Goal: Task Accomplishment & Management: Manage account settings

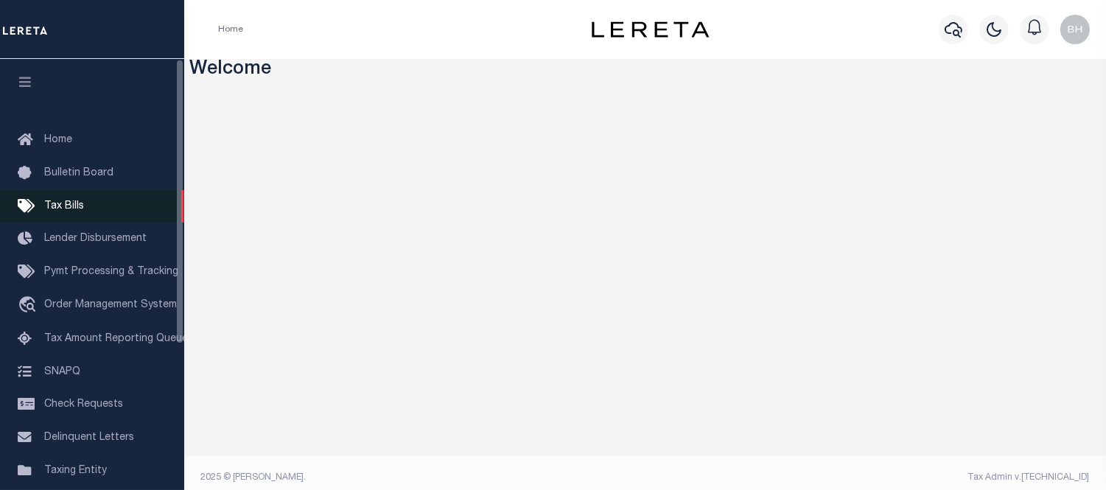
click at [64, 196] on link "Tax Bills" at bounding box center [92, 206] width 184 height 33
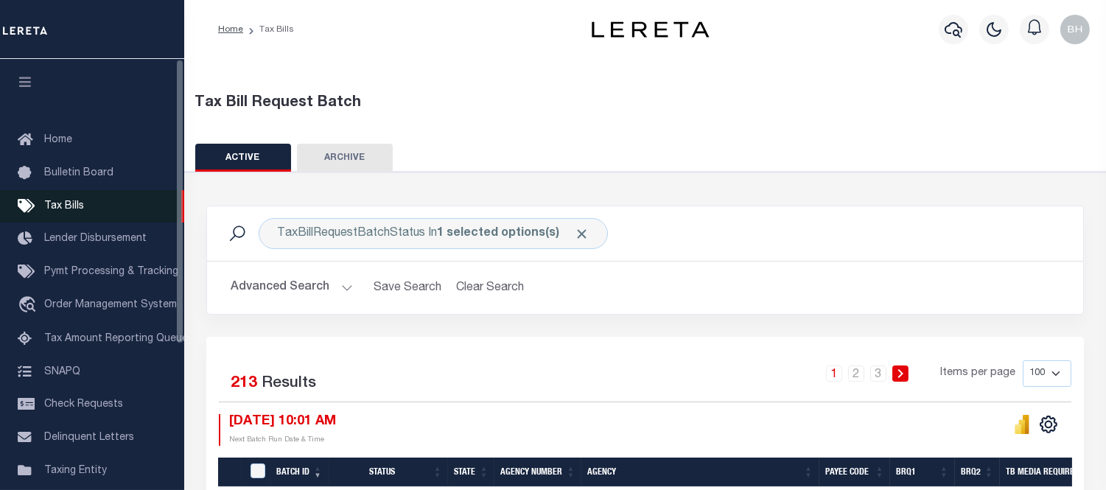
click at [76, 204] on span "Tax Bills" at bounding box center [64, 206] width 40 height 10
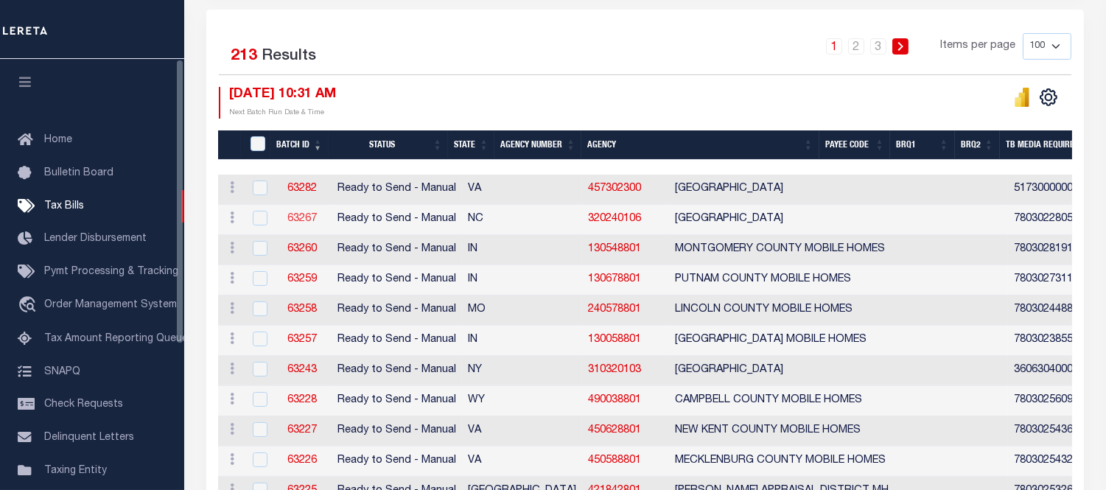
click at [302, 217] on link "63267" at bounding box center [301, 219] width 29 height 10
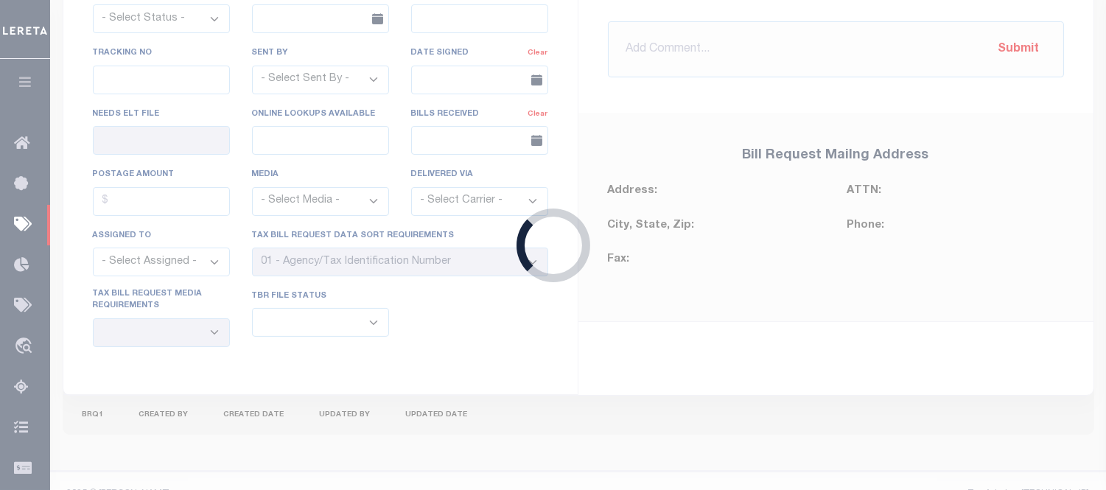
select select "RTS"
type input "No"
select select "27"
select select "20"
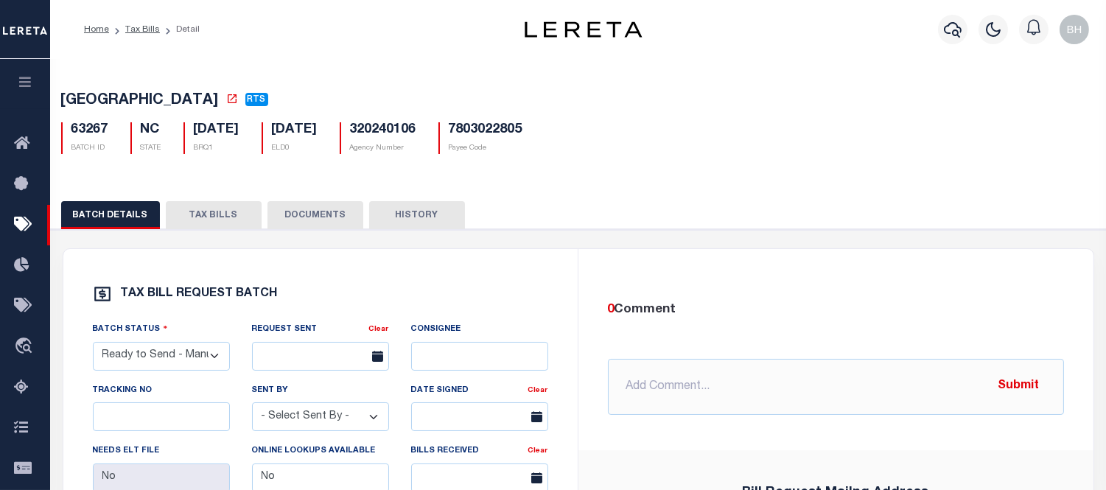
click at [227, 223] on button "TAX BILLS" at bounding box center [214, 215] width 96 height 28
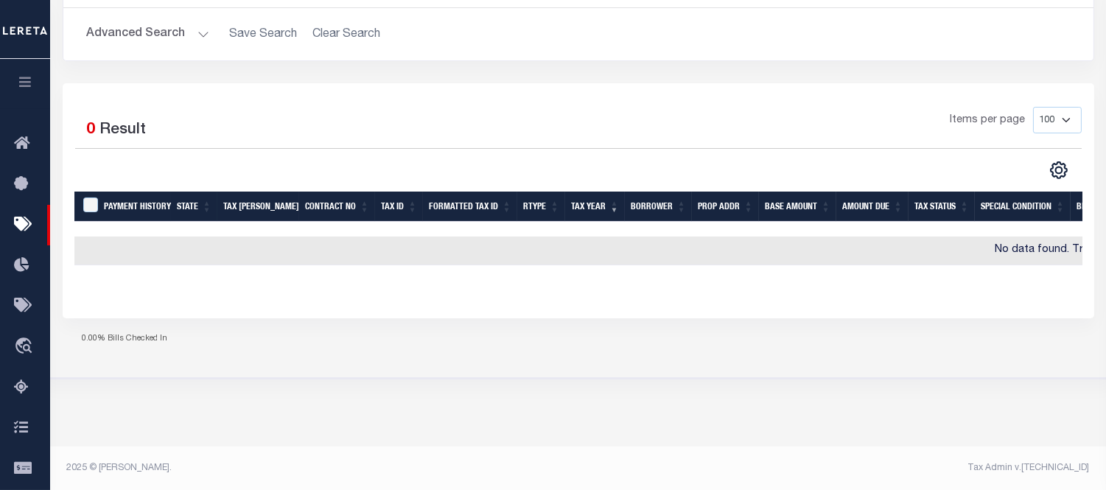
click at [319, 35] on h2 "Advanced Search Save Search Clear Search" at bounding box center [578, 34] width 1006 height 29
click at [142, 43] on button "Advanced Search" at bounding box center [148, 34] width 122 height 29
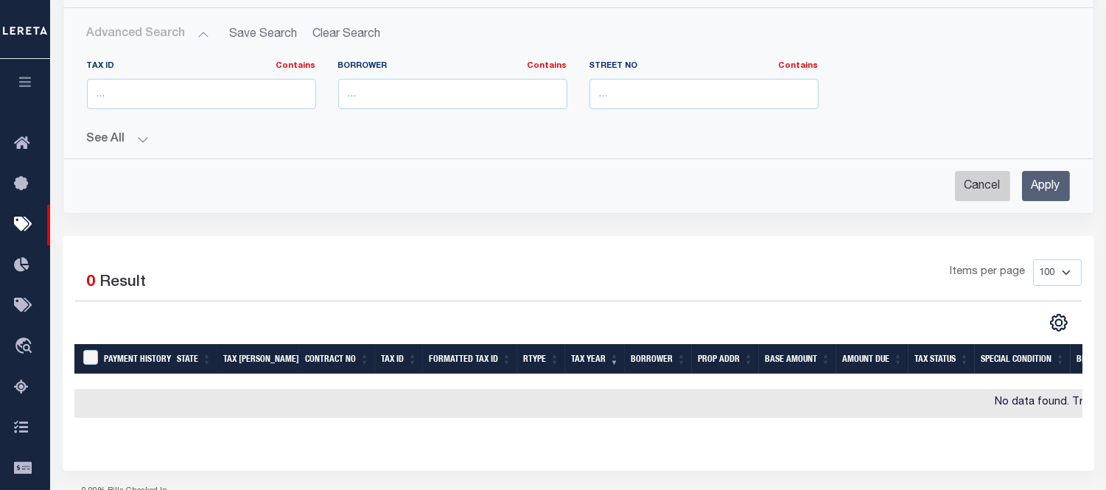
click at [977, 188] on input "Cancel" at bounding box center [982, 186] width 55 height 30
checkbox input "true"
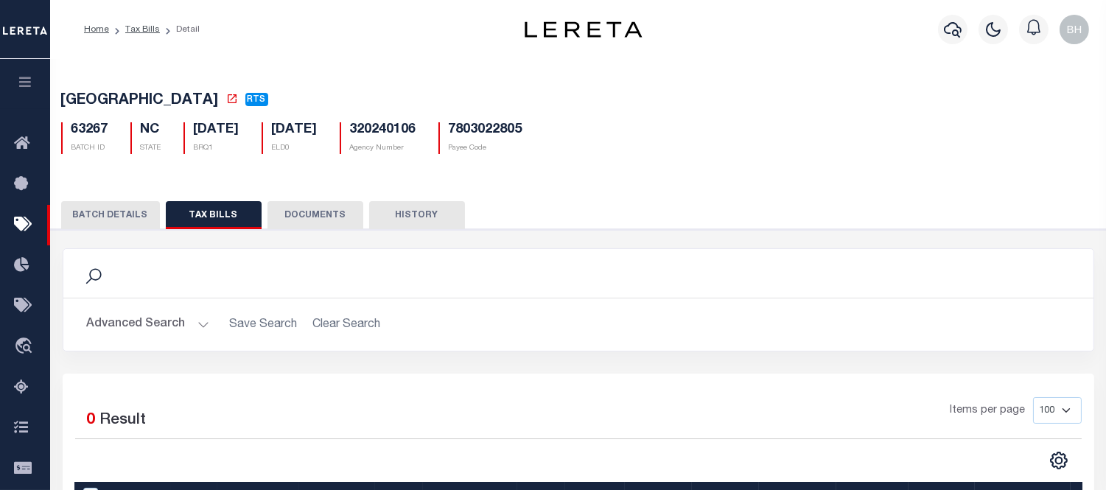
drag, startPoint x: 146, startPoint y: 31, endPoint x: 229, endPoint y: 74, distance: 93.6
click at [146, 31] on link "Tax Bills" at bounding box center [142, 29] width 35 height 9
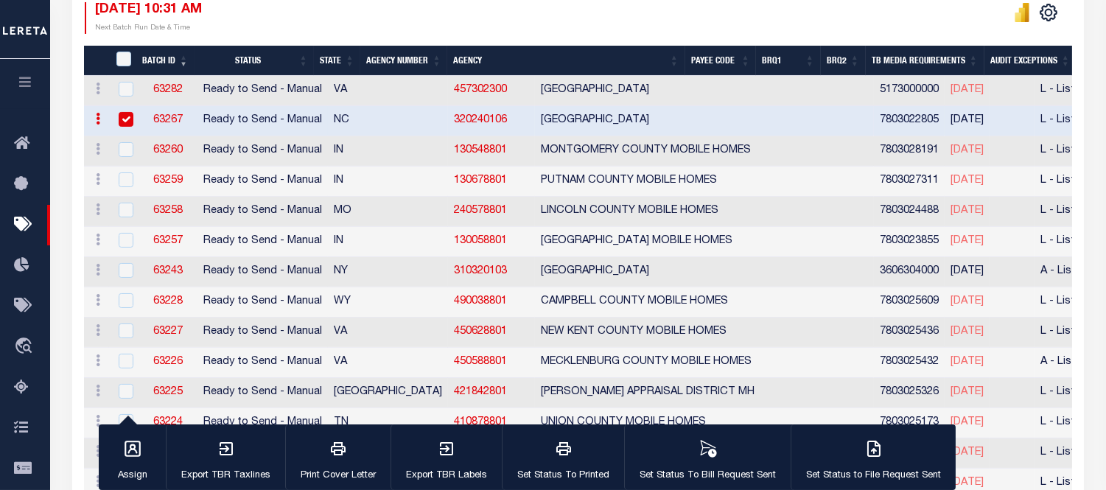
click at [950, 150] on span "09/30/2025" at bounding box center [966, 150] width 33 height 10
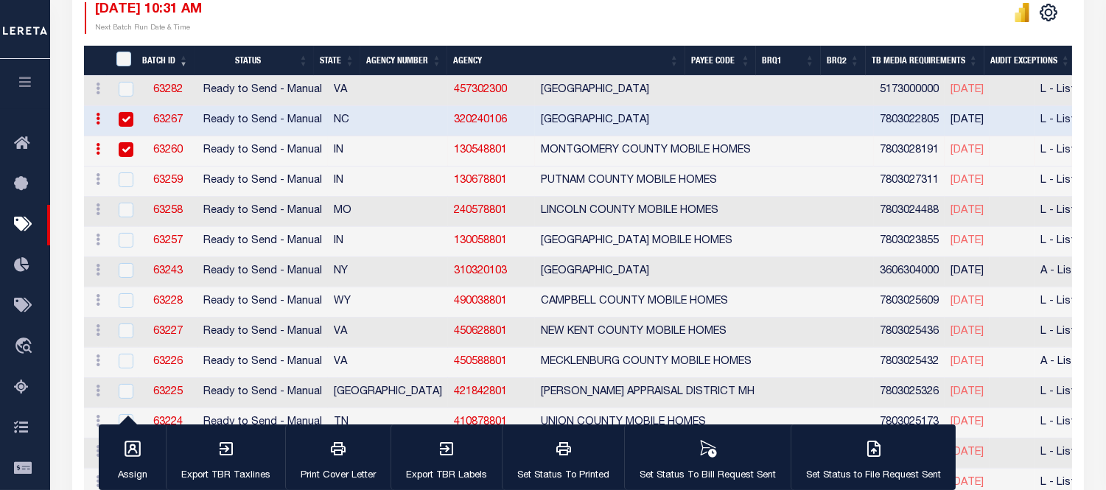
click at [950, 148] on span "[DATE]" at bounding box center [966, 150] width 33 height 10
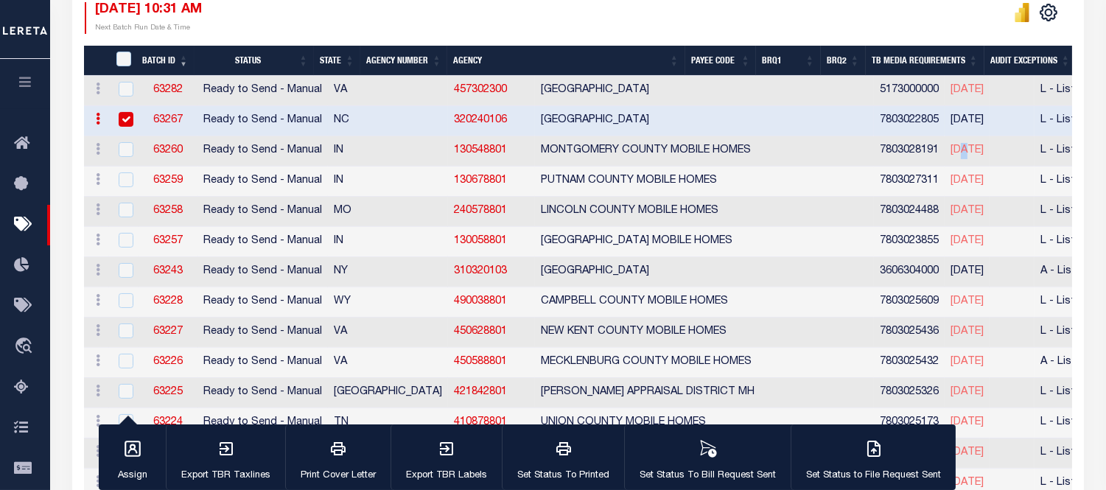
click at [950, 148] on span "[DATE]" at bounding box center [966, 150] width 33 height 10
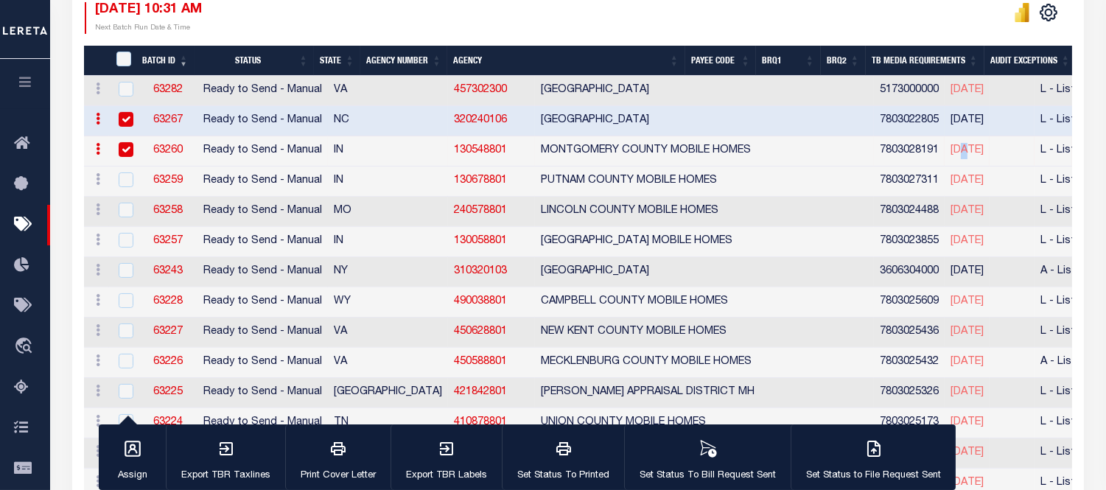
click at [454, 148] on link "130548801" at bounding box center [480, 150] width 53 height 10
checkbox input "false"
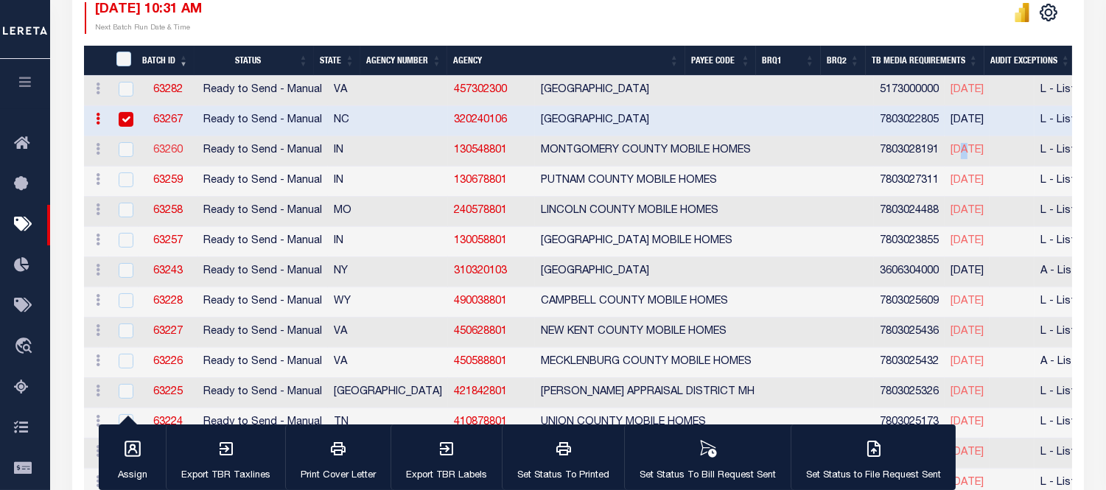
click at [169, 150] on link "63260" at bounding box center [167, 150] width 29 height 10
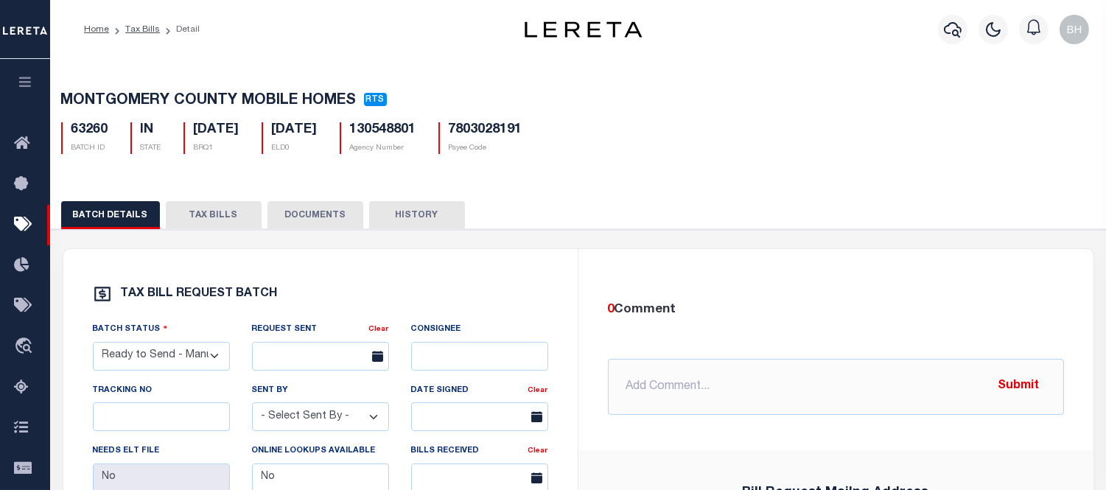
click at [202, 227] on button "TAX BILLS" at bounding box center [214, 215] width 96 height 28
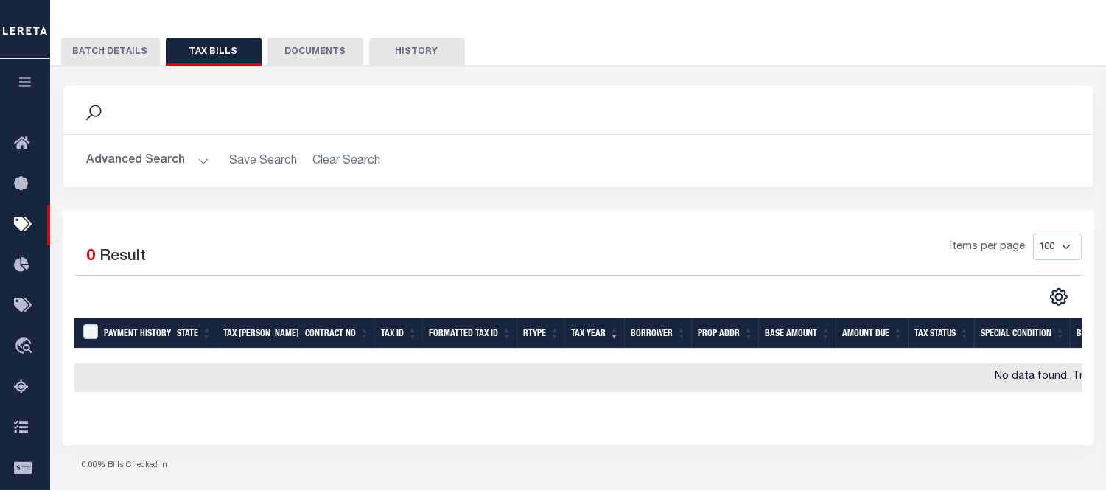
click at [343, 164] on h2 "Advanced Search Save Search Clear Search" at bounding box center [578, 161] width 1006 height 29
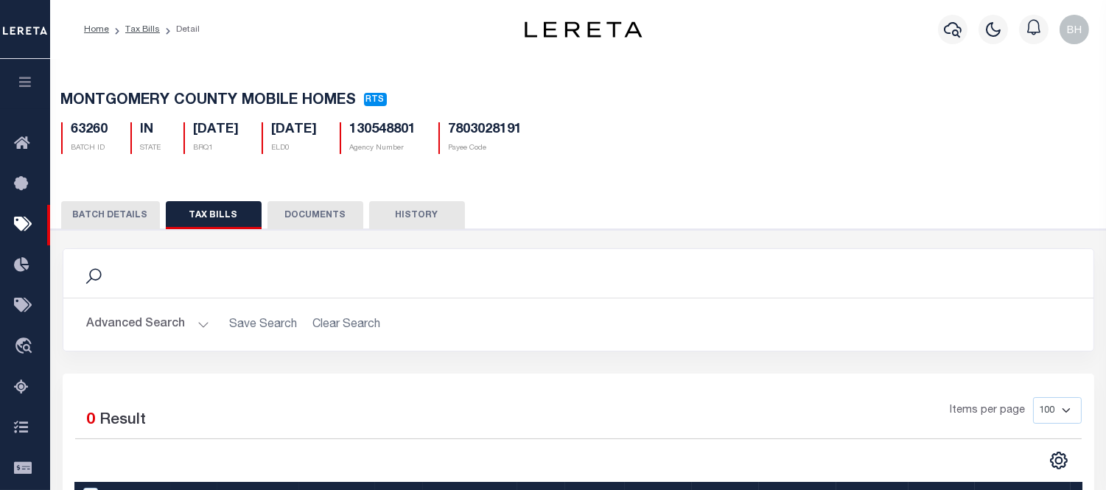
drag, startPoint x: 144, startPoint y: 27, endPoint x: 195, endPoint y: 61, distance: 61.5
click at [144, 26] on link "Tax Bills" at bounding box center [142, 29] width 35 height 9
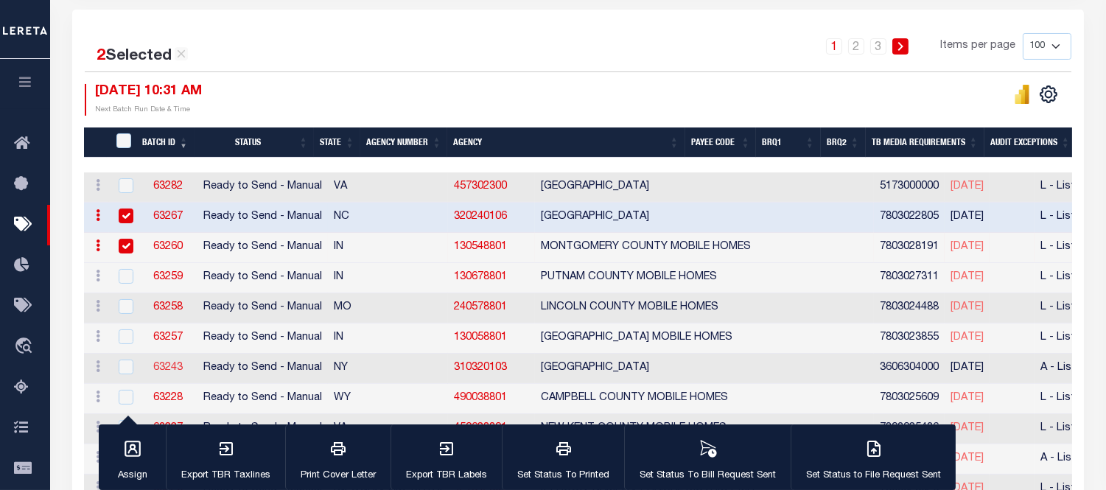
click at [174, 369] on link "63243" at bounding box center [167, 367] width 29 height 10
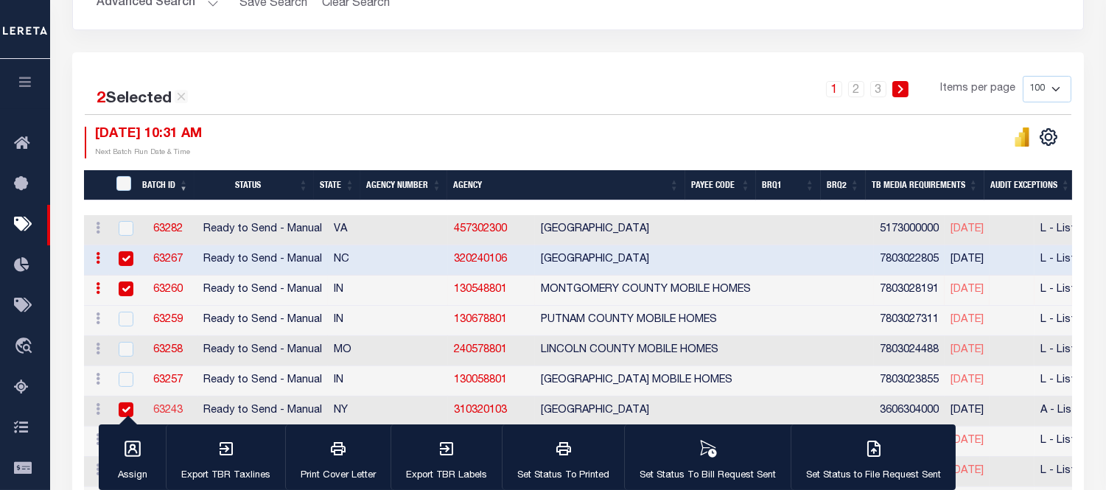
select select "16"
select select "1"
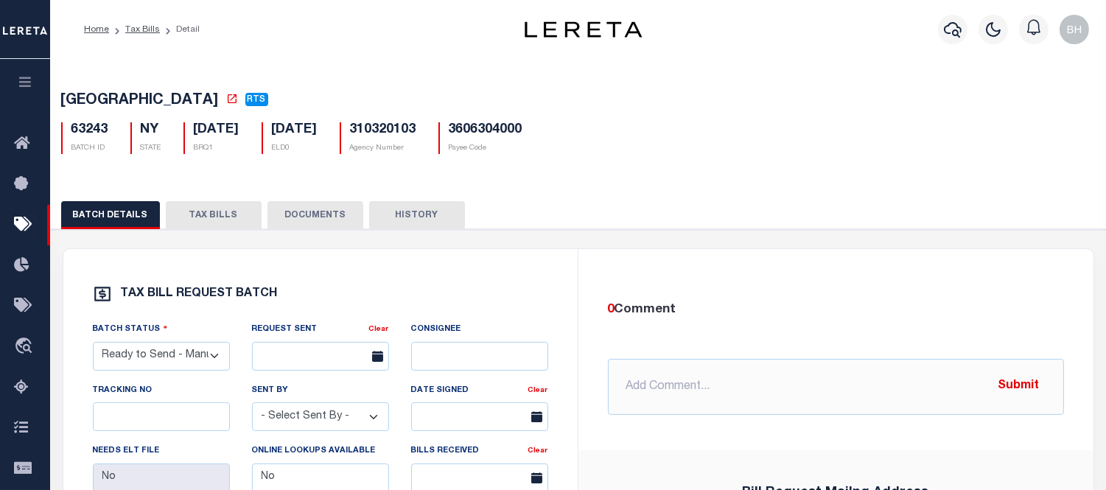
click at [214, 221] on button "TAX BILLS" at bounding box center [214, 215] width 96 height 28
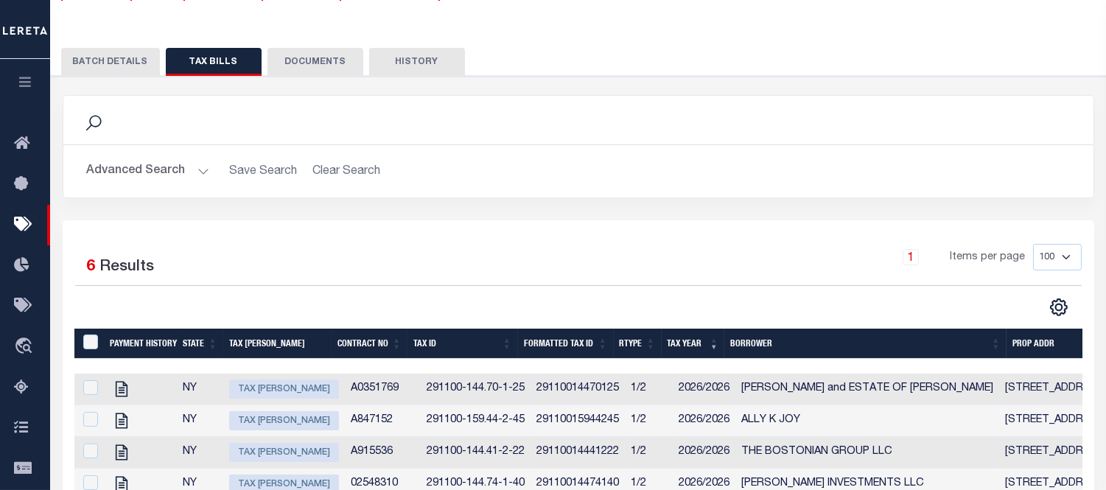
click at [178, 169] on button "Advanced Search" at bounding box center [148, 171] width 122 height 29
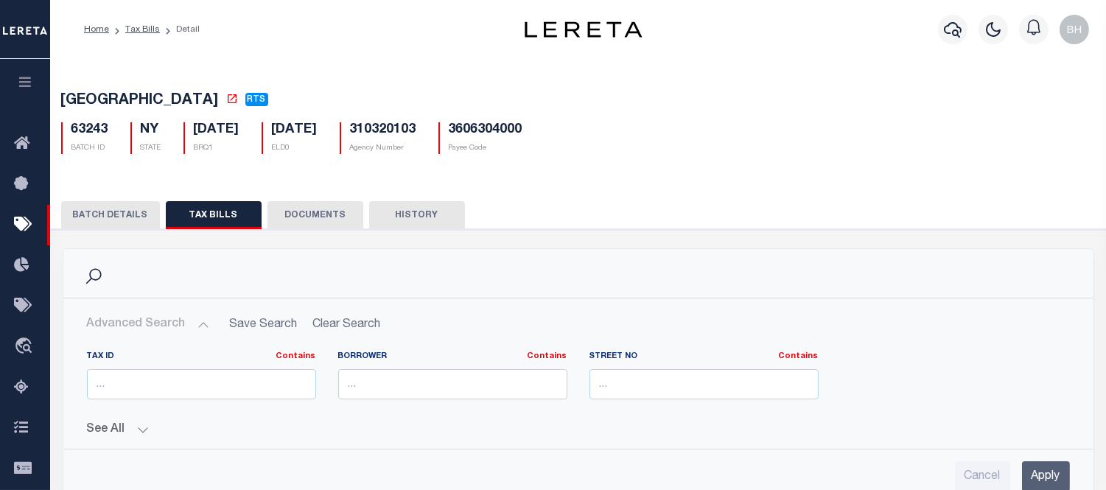
click at [80, 127] on h5 "63243" at bounding box center [89, 130] width 37 height 16
copy h5 "63243"
click at [145, 25] on link "Tax Bills" at bounding box center [142, 29] width 35 height 9
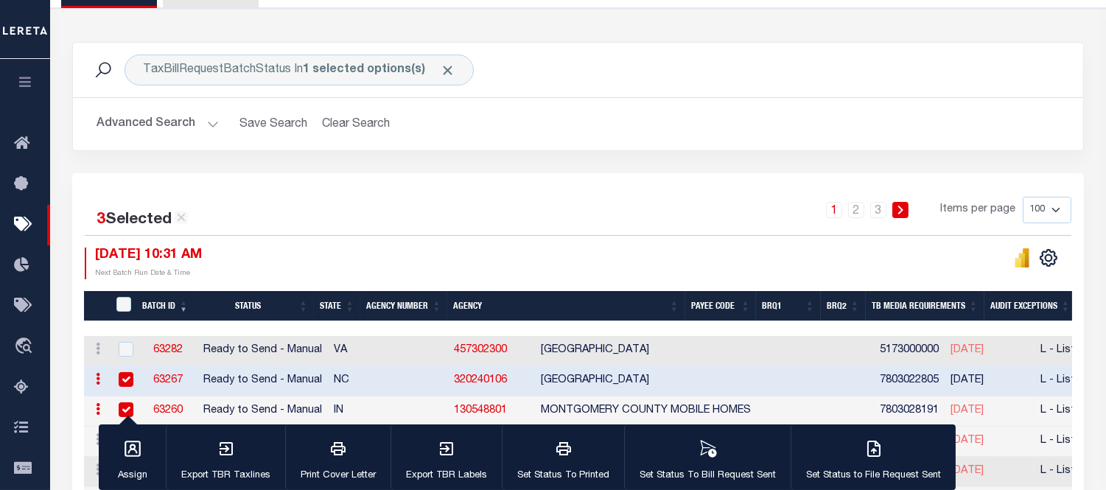
scroll to position [327, 0]
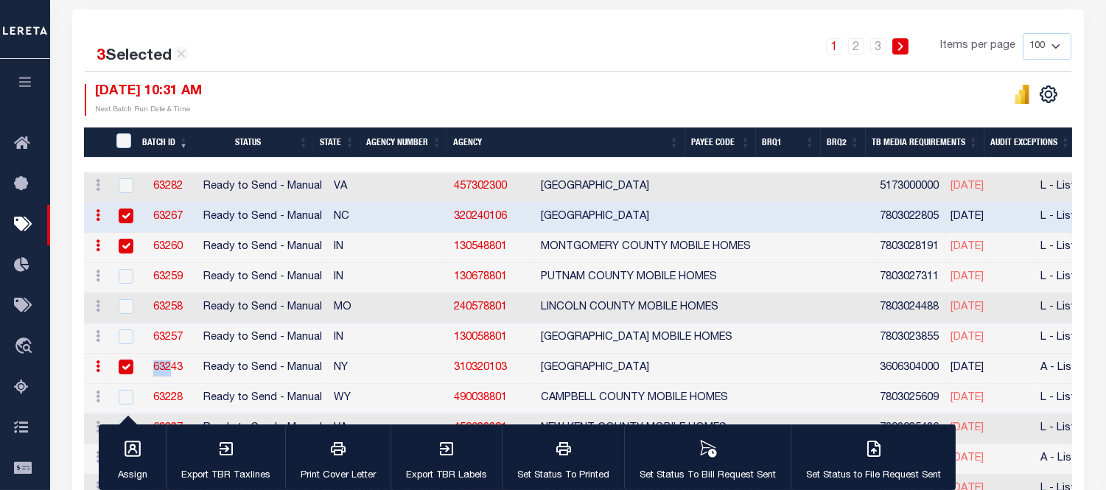
drag, startPoint x: 148, startPoint y: 366, endPoint x: 172, endPoint y: 365, distance: 23.6
click at [172, 365] on td "63243" at bounding box center [168, 369] width 58 height 30
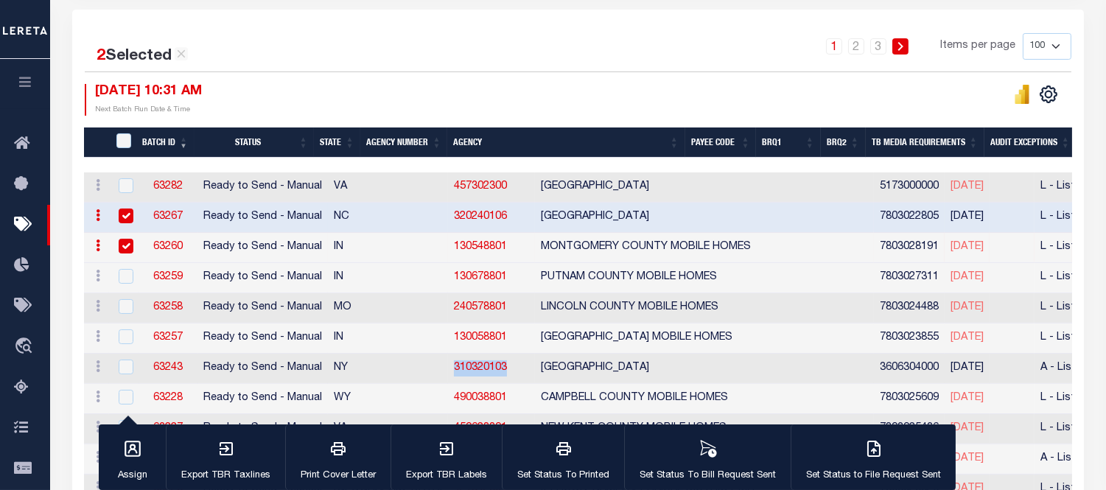
drag, startPoint x: 372, startPoint y: 369, endPoint x: 432, endPoint y: 369, distance: 59.7
click at [448, 369] on td "310320103" at bounding box center [491, 369] width 87 height 30
checkbox input "true"
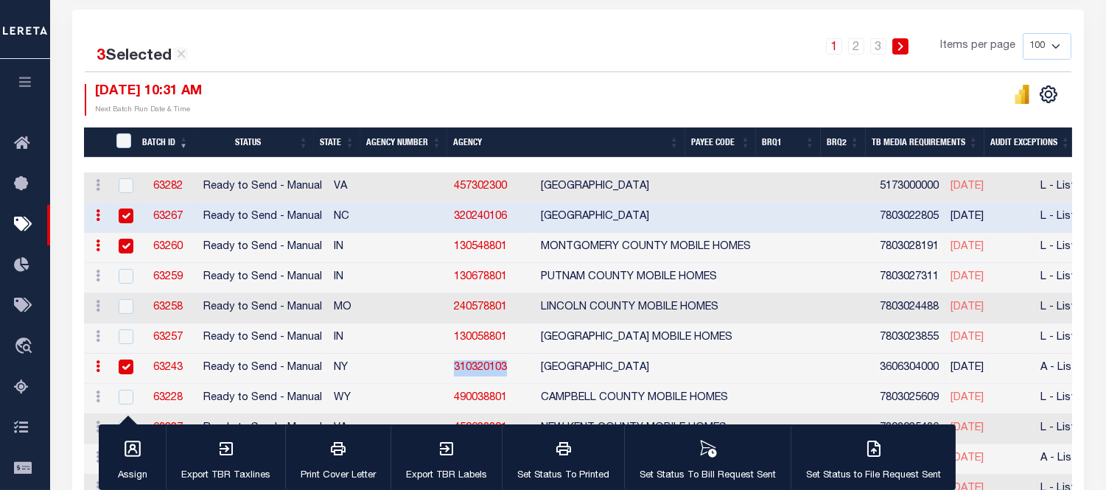
copy link "310320103"
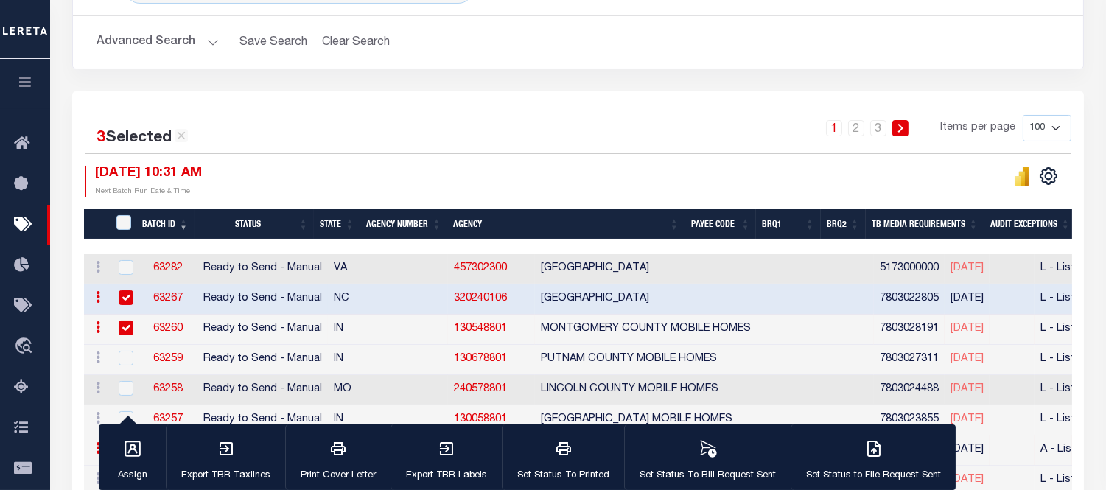
click at [175, 42] on button "Advanced Search" at bounding box center [158, 42] width 122 height 29
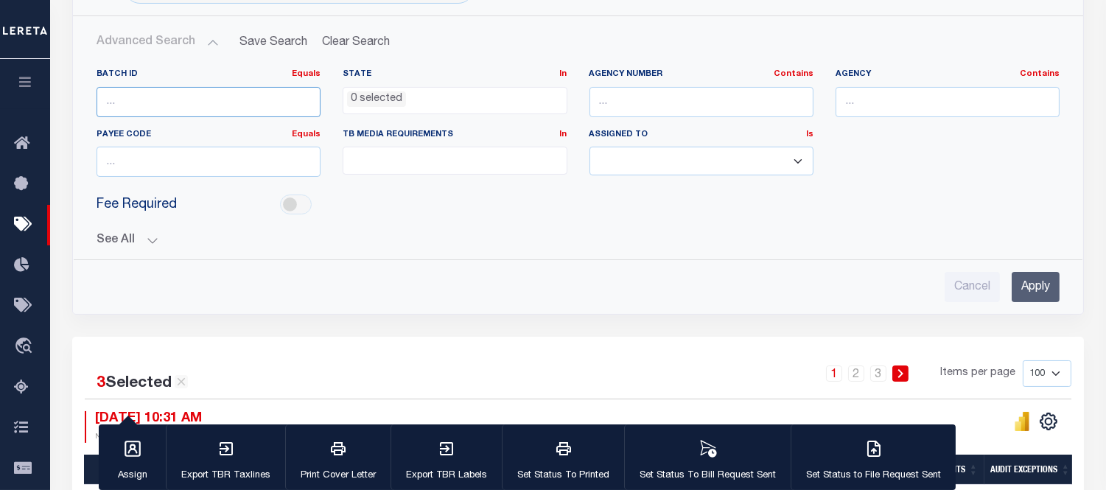
click at [140, 87] on input "number" at bounding box center [209, 102] width 224 height 30
click at [637, 97] on input "text" at bounding box center [701, 102] width 224 height 30
paste input "310320103"
type input "310320103"
click at [1037, 287] on input "Apply" at bounding box center [1036, 287] width 48 height 30
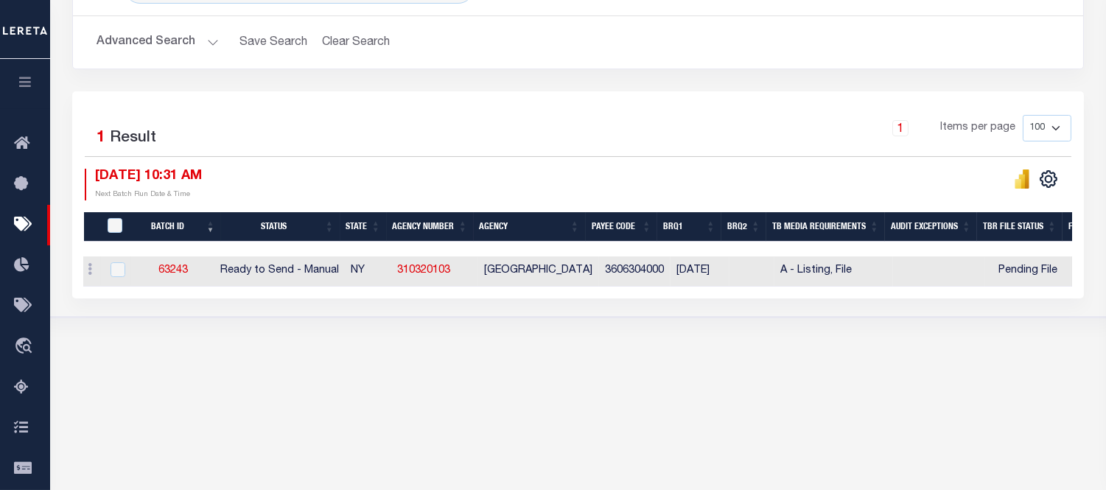
scroll to position [0, 0]
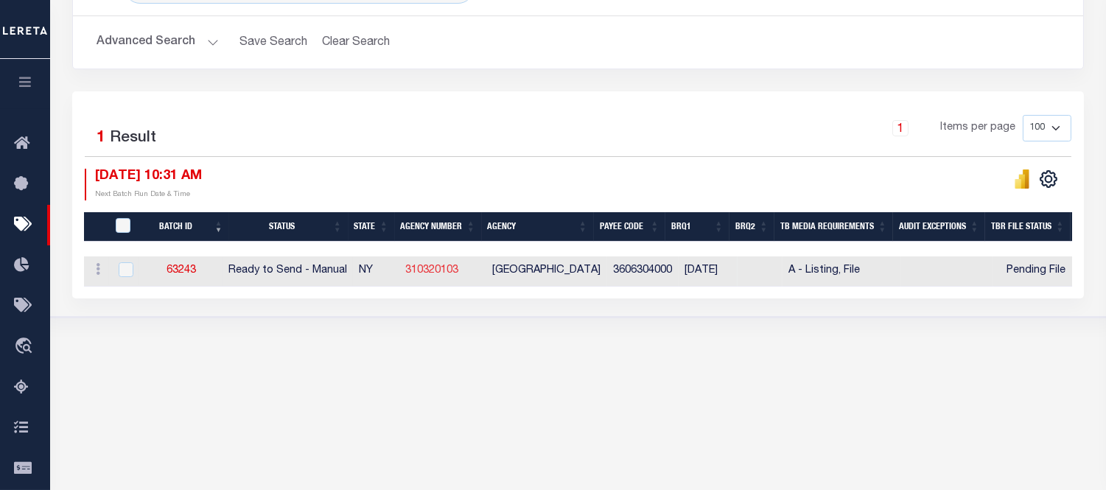
click at [432, 270] on link "310320103" at bounding box center [431, 270] width 53 height 10
checkbox input "true"
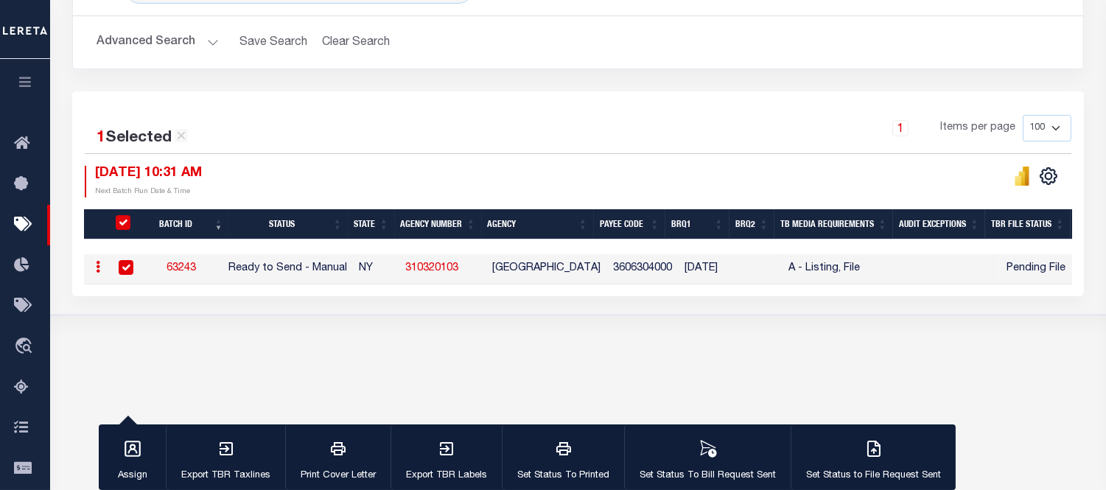
click at [207, 40] on button "Advanced Search" at bounding box center [158, 42] width 122 height 29
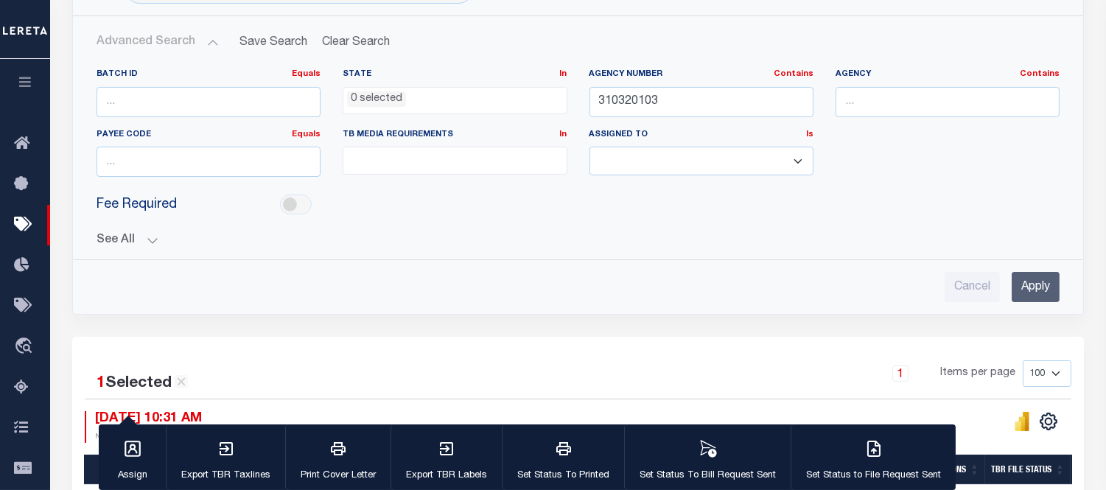
scroll to position [82, 0]
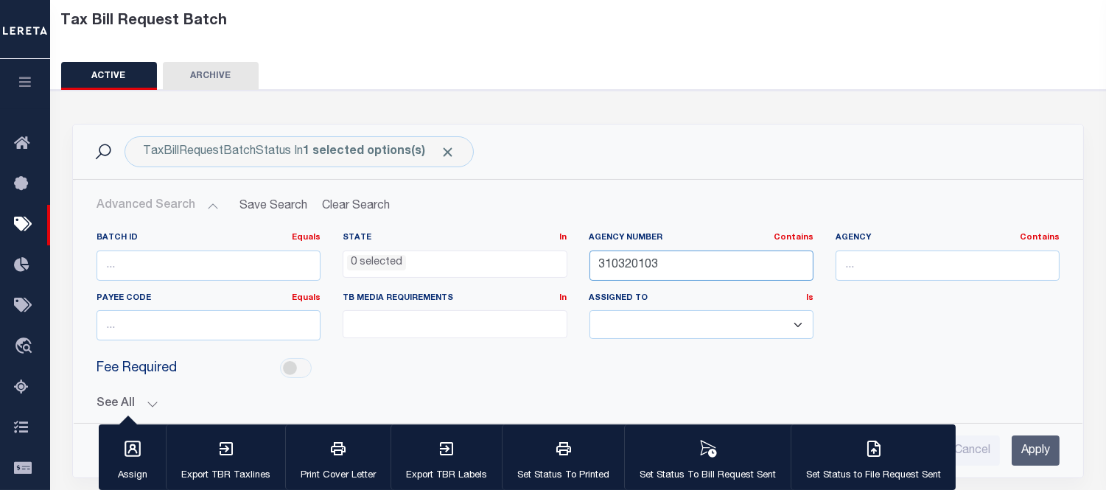
drag, startPoint x: 712, startPoint y: 259, endPoint x: 489, endPoint y: 261, distance: 223.2
click at [490, 261] on div "Batch ID Equals Equals Is Not Equal To Is Greater Than Is Less Than State In In…" at bounding box center [577, 292] width 985 height 120
paste input "420910000"
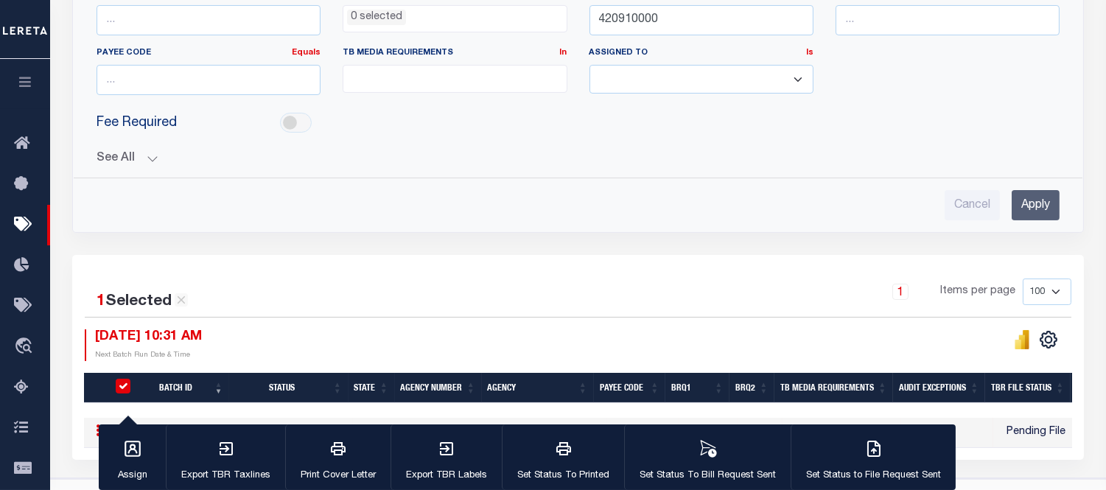
click at [1032, 210] on input "Apply" at bounding box center [1036, 205] width 48 height 30
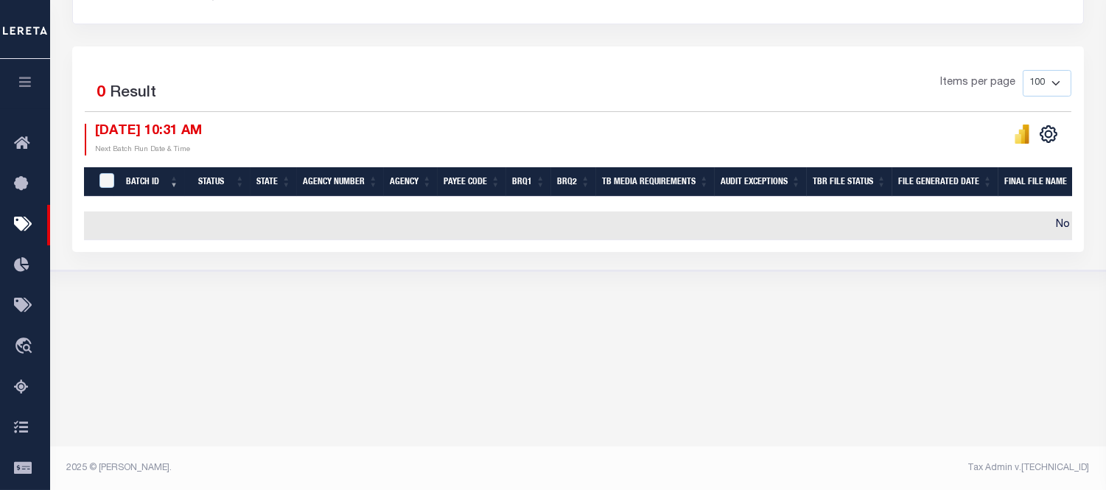
scroll to position [127, 0]
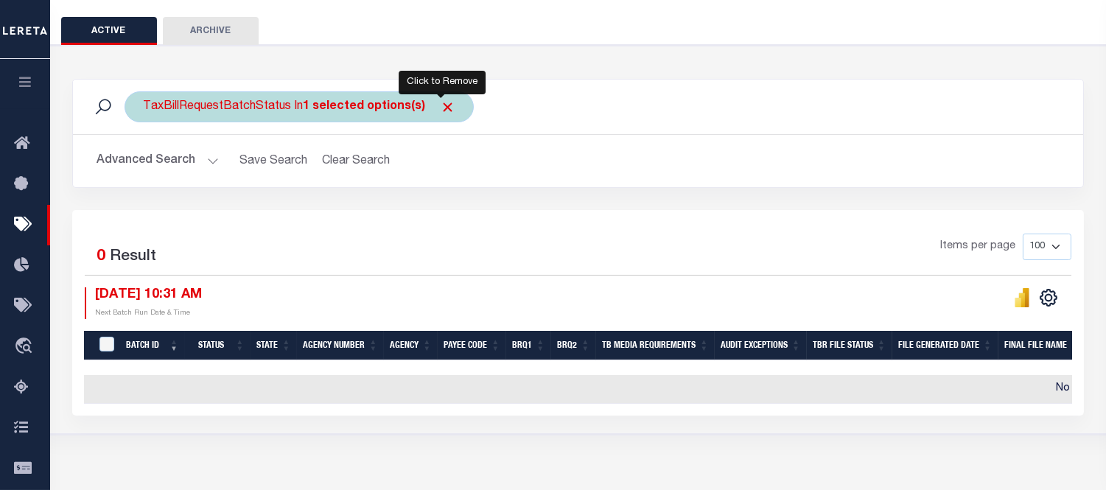
click at [440, 105] on span "Click to Remove" at bounding box center [447, 106] width 15 height 15
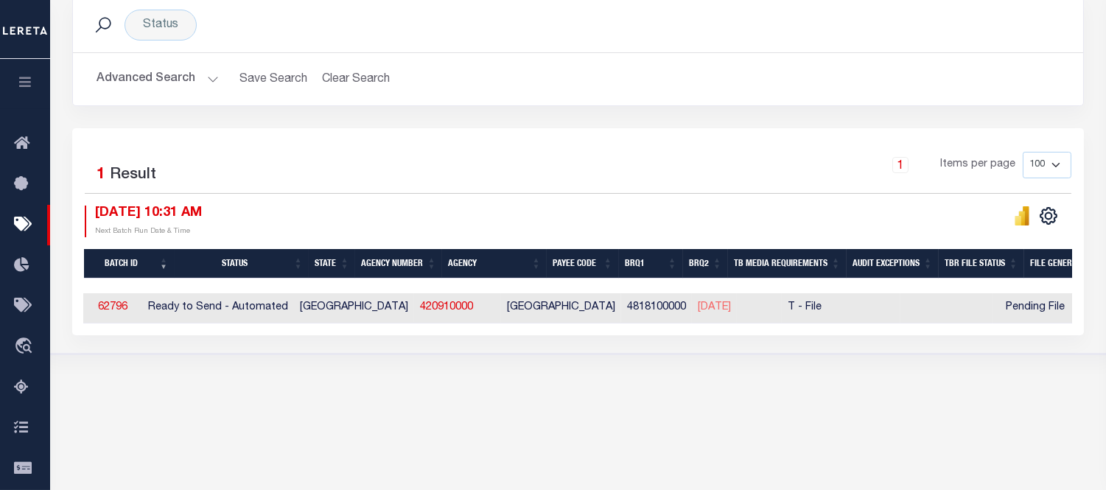
scroll to position [0, 0]
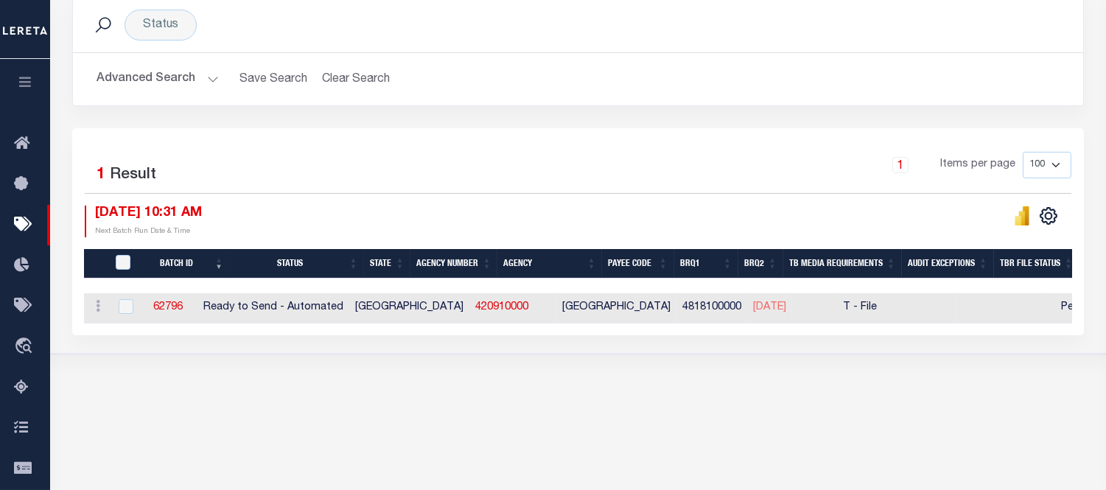
click at [173, 85] on button "Advanced Search" at bounding box center [158, 79] width 122 height 29
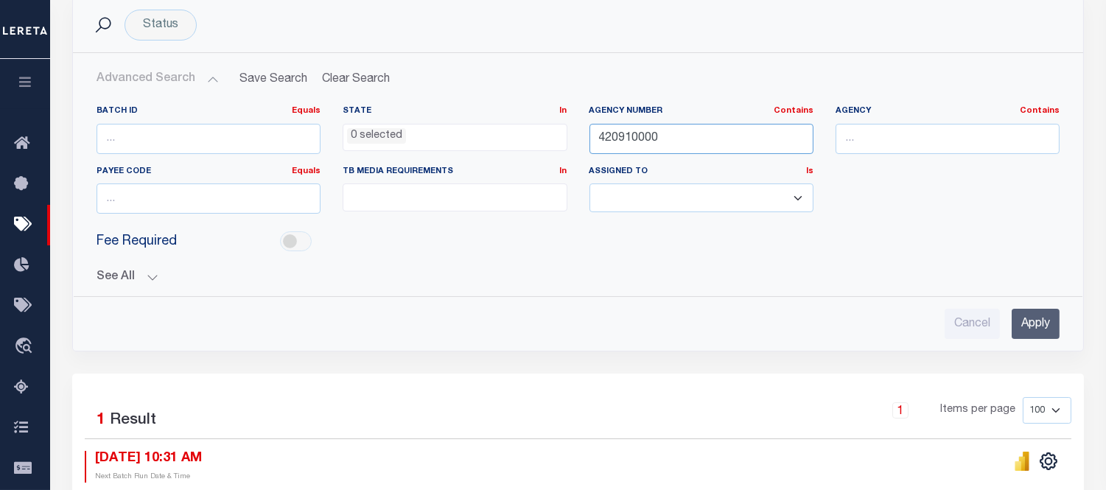
drag, startPoint x: 672, startPoint y: 141, endPoint x: 472, endPoint y: 150, distance: 199.8
click at [502, 138] on div "Batch ID Equals Equals Is Not Equal To Is Greater Than Is Less Than State In In…" at bounding box center [577, 165] width 985 height 120
paste input "310320103"
type input "310320103"
click at [1037, 326] on input "Apply" at bounding box center [1036, 324] width 48 height 30
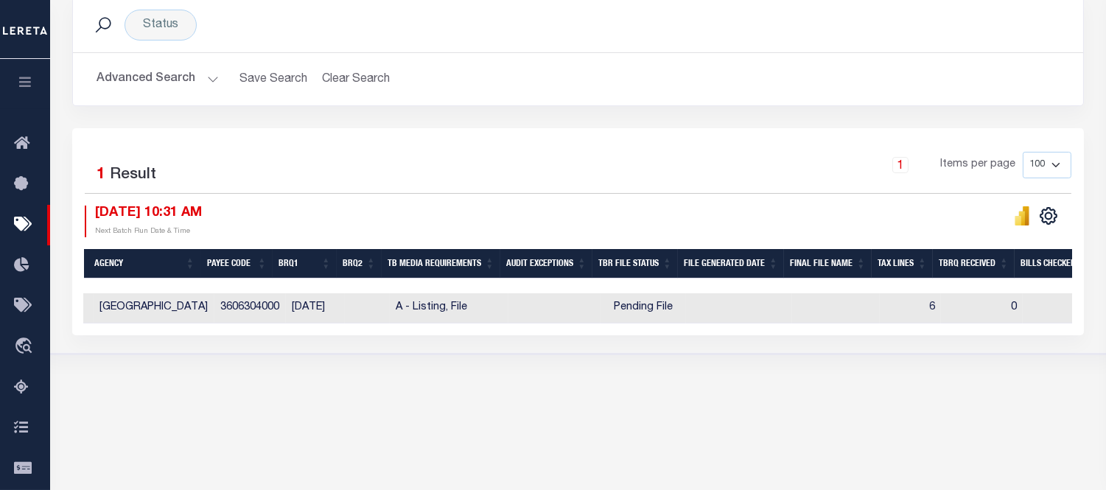
scroll to position [0, 401]
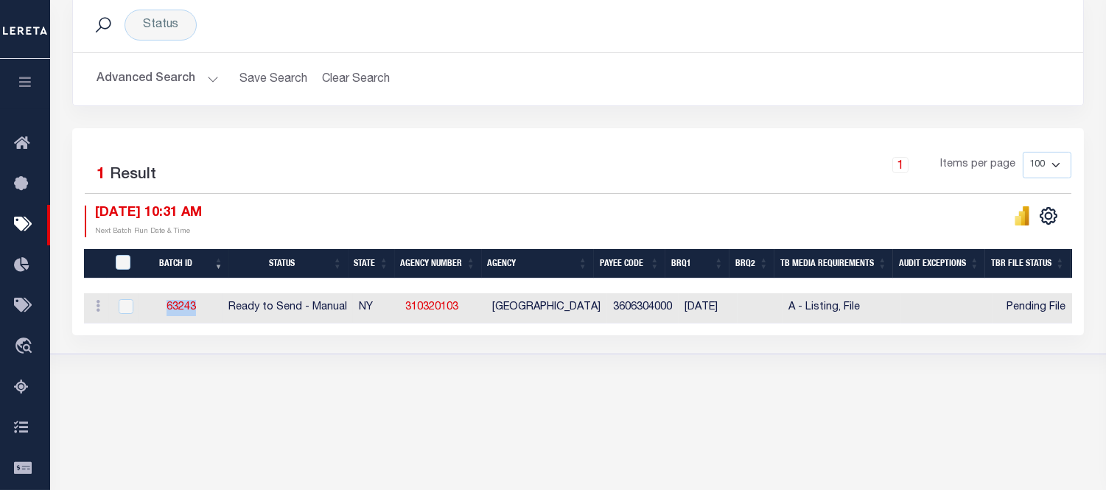
drag, startPoint x: 156, startPoint y: 305, endPoint x: 212, endPoint y: 308, distance: 56.1
click at [209, 308] on td "63243" at bounding box center [181, 308] width 84 height 30
checkbox input "true"
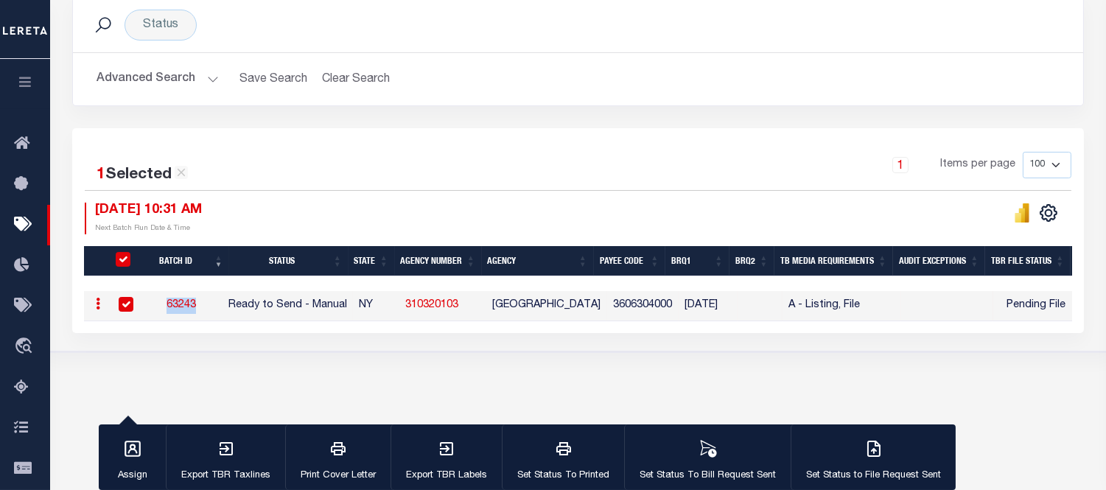
copy link "63243"
click at [190, 304] on link "63243" at bounding box center [181, 305] width 29 height 10
checkbox input "false"
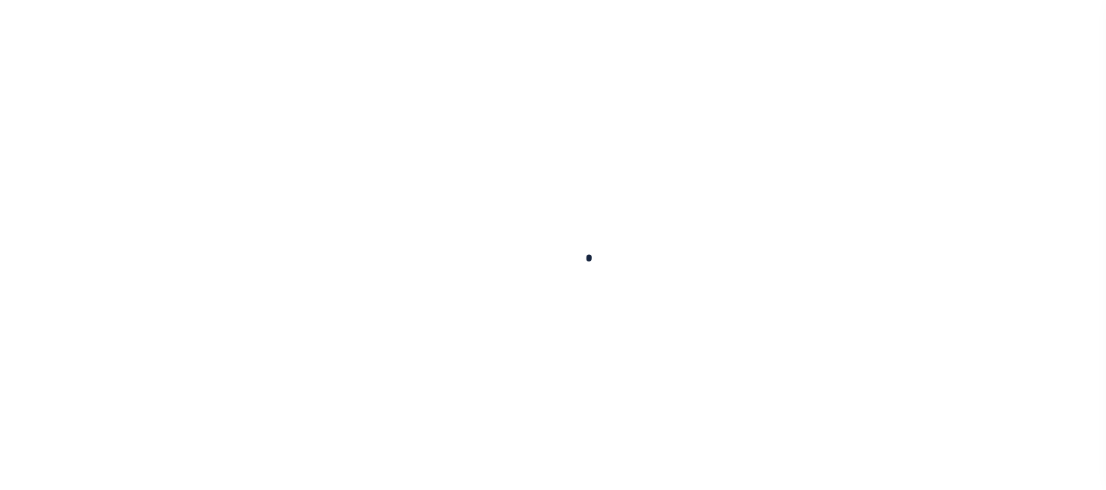
select select
checkbox input "false"
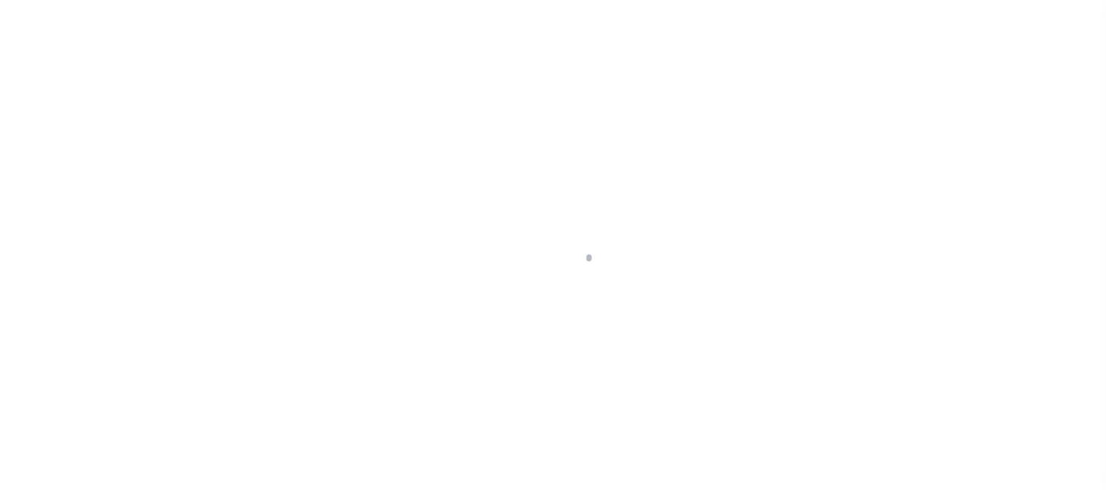
checkbox input "false"
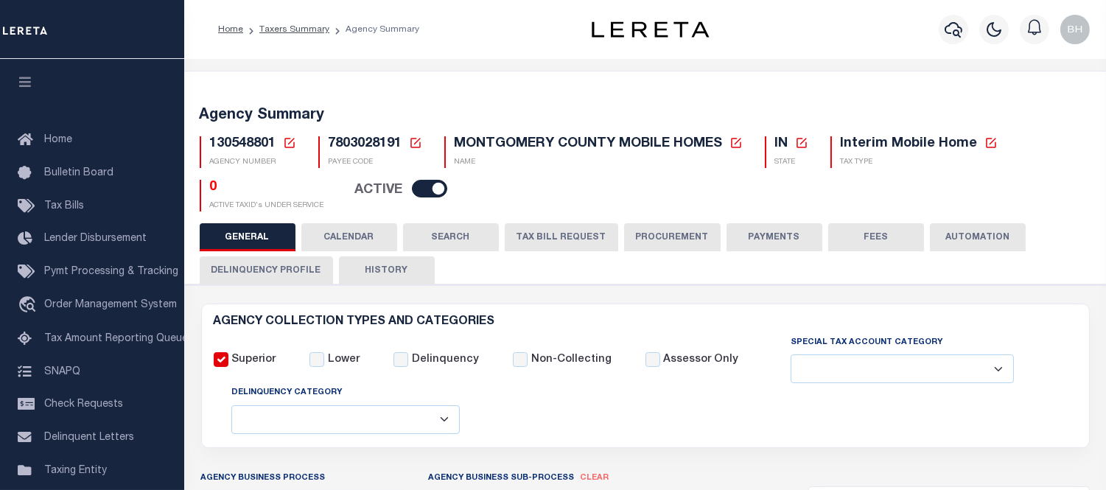
drag, startPoint x: 337, startPoint y: 244, endPoint x: 298, endPoint y: 164, distance: 89.3
click at [340, 244] on button "CALENDAR" at bounding box center [349, 237] width 96 height 28
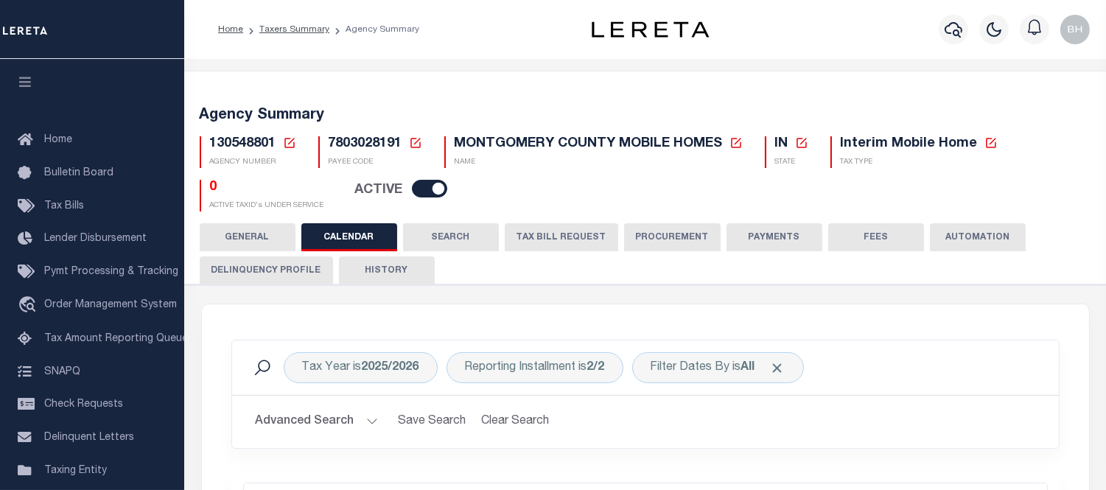
checkbox input "false"
type input "1"
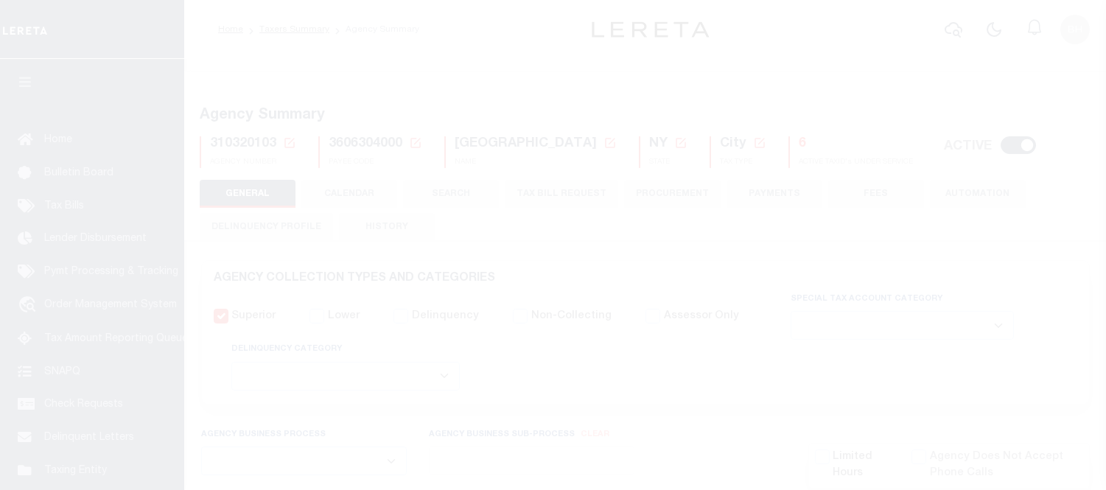
select select
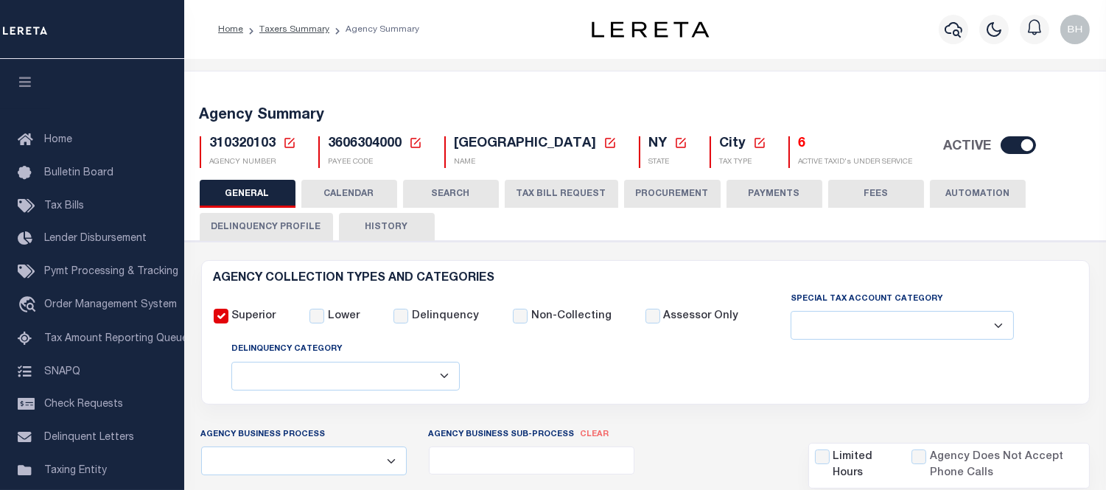
click at [332, 187] on button "CALENDAR" at bounding box center [349, 194] width 96 height 28
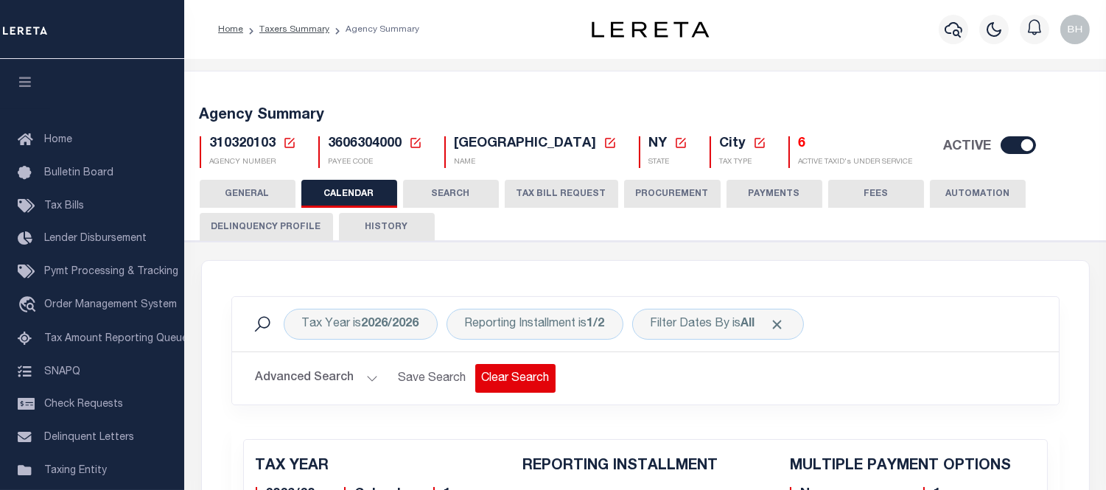
checkbox input "false"
type input "1"
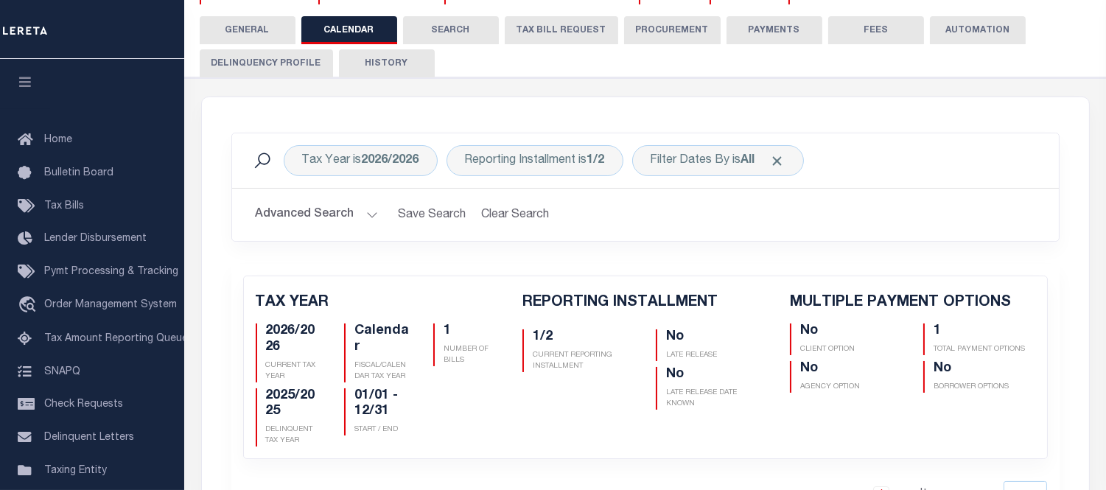
scroll to position [82, 0]
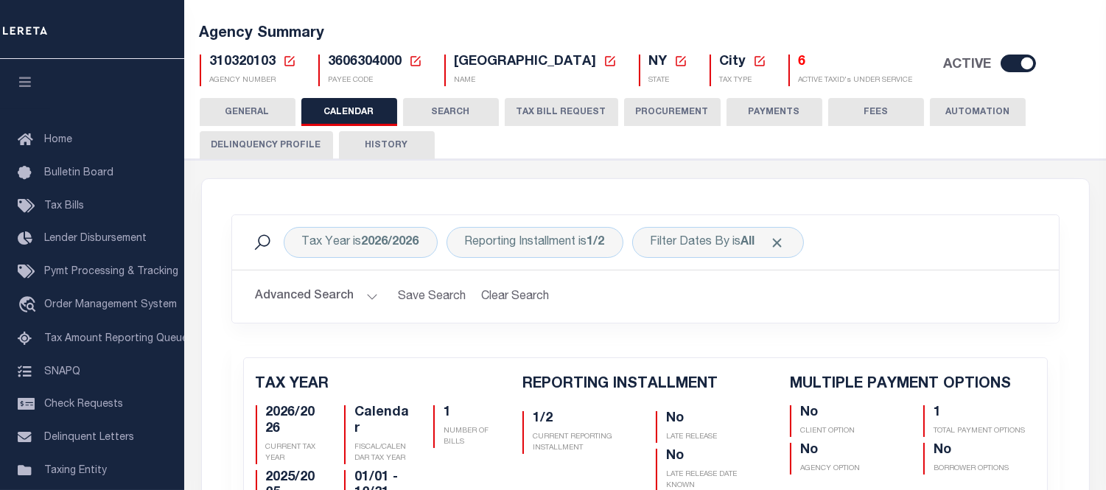
click at [253, 60] on span "310320103" at bounding box center [243, 61] width 66 height 13
copy h5 "310320103"
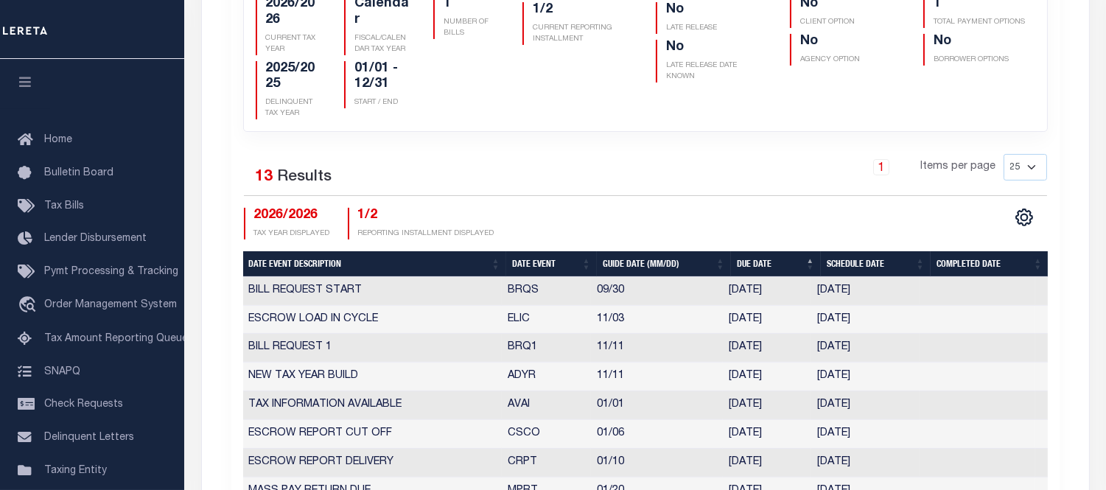
scroll to position [654, 0]
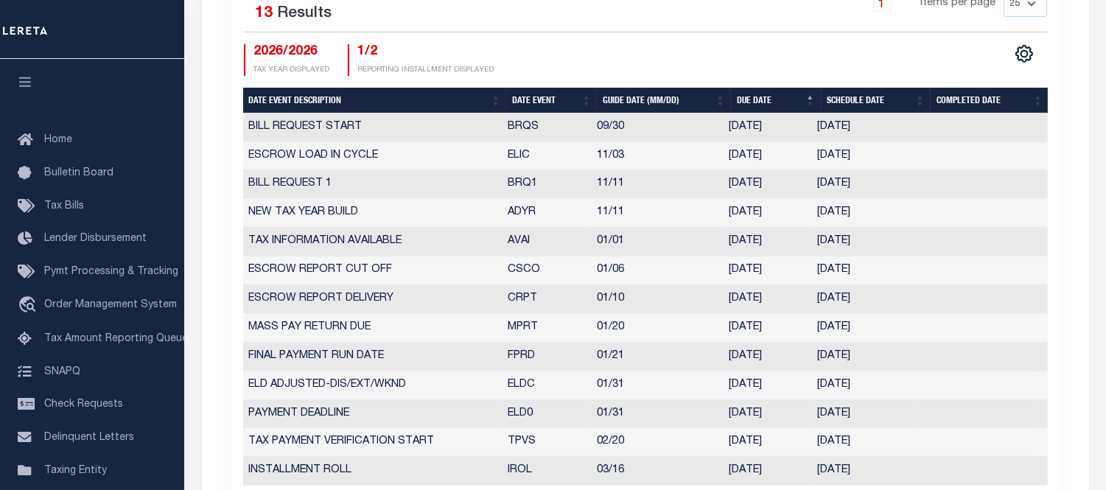
click at [533, 91] on th "Date Event" at bounding box center [551, 101] width 91 height 26
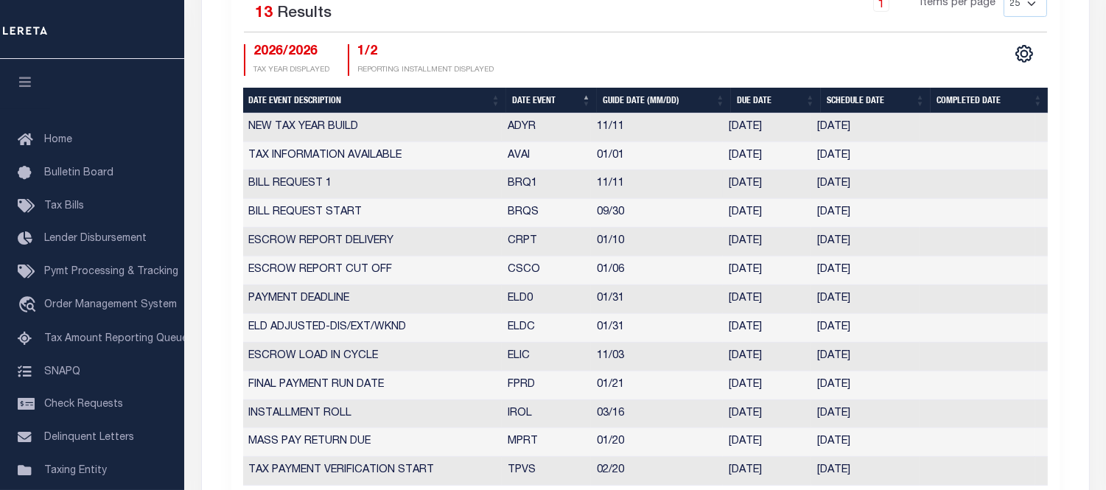
select select "11"
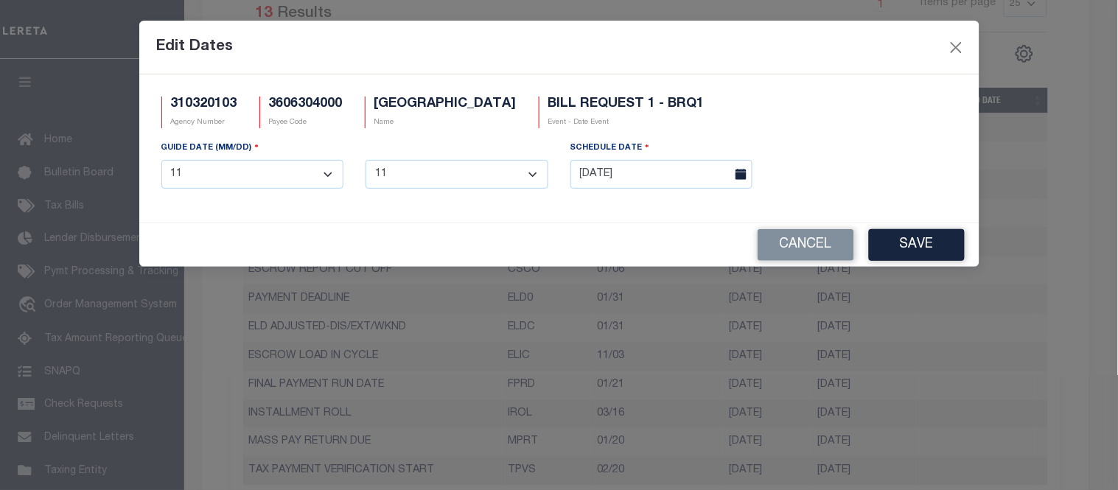
click at [660, 158] on div "SCHEDULE DATE" at bounding box center [661, 150] width 183 height 21
click at [610, 178] on input "11/04/2025" at bounding box center [661, 174] width 183 height 29
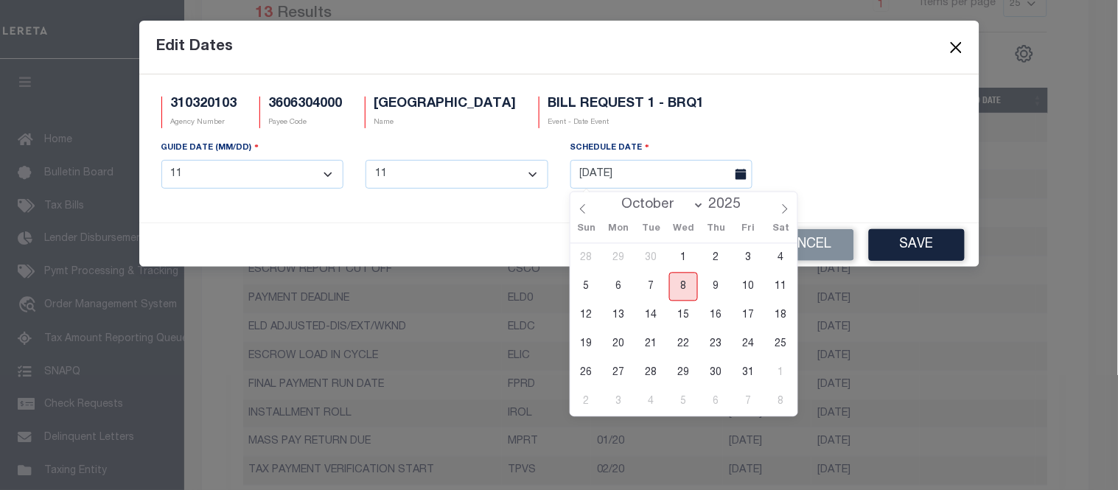
click at [680, 284] on span "8" at bounding box center [683, 287] width 29 height 29
type input "[DATE]"
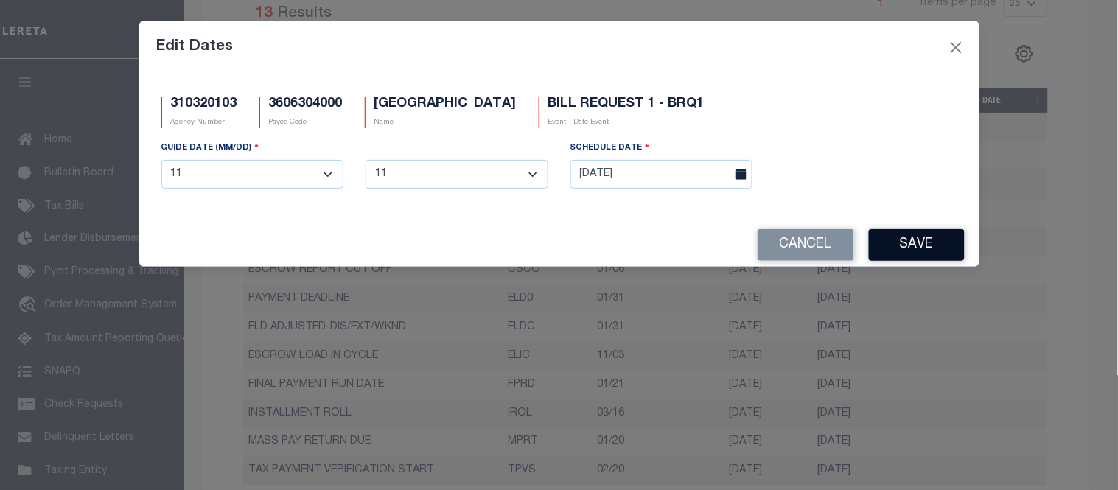
click at [874, 248] on button "Save" at bounding box center [917, 245] width 96 height 32
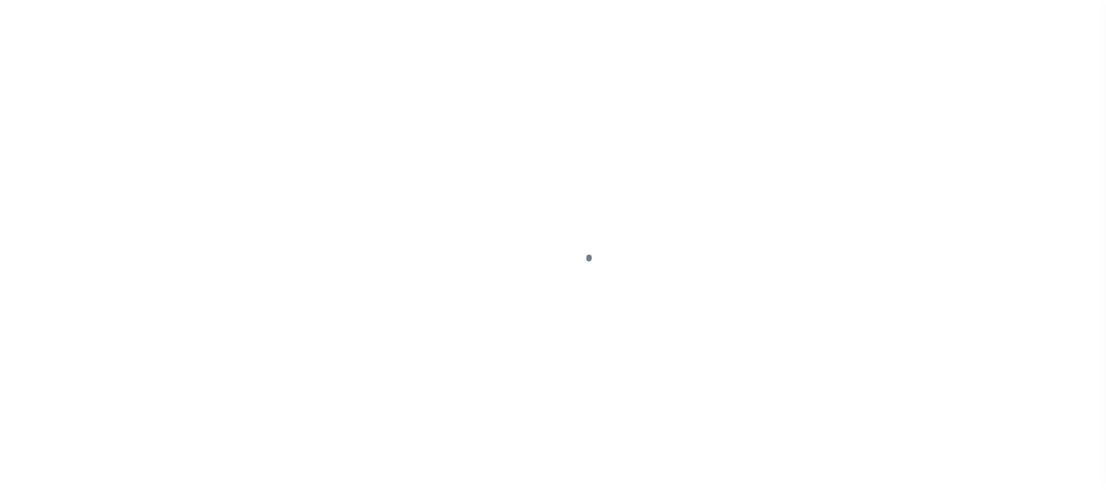
select select "RTS"
select select "27"
select select "16"
select select "1"
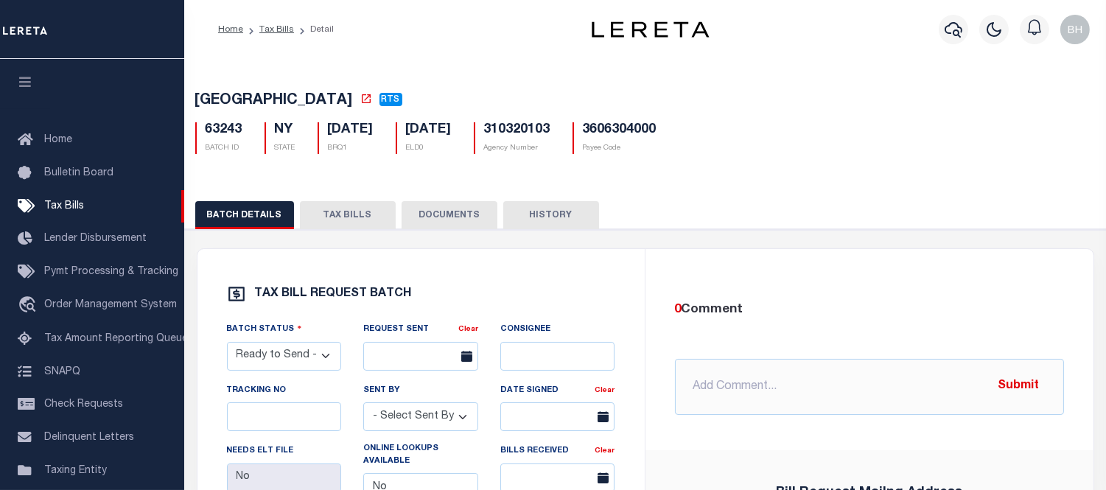
drag, startPoint x: 334, startPoint y: 200, endPoint x: 348, endPoint y: 207, distance: 14.8
click at [346, 218] on button "TAX BILLS" at bounding box center [348, 215] width 96 height 28
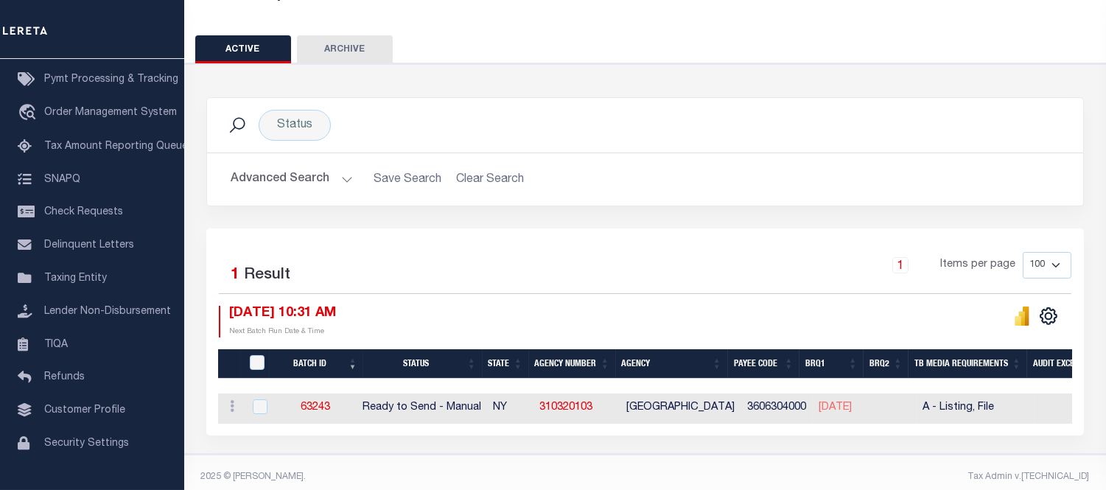
scroll to position [126, 0]
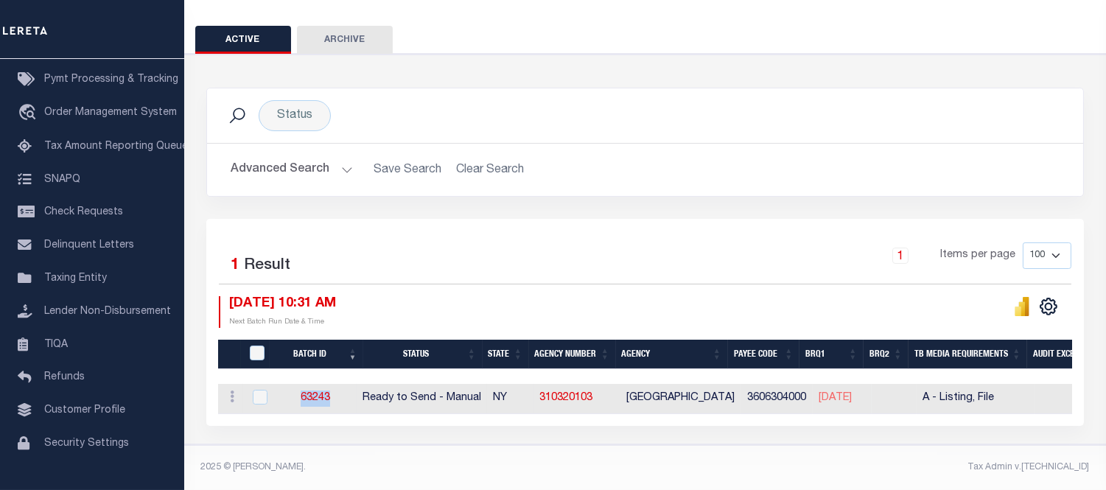
drag, startPoint x: 306, startPoint y: 381, endPoint x: 423, endPoint y: 447, distance: 134.0
click at [343, 388] on td "63243" at bounding box center [315, 399] width 84 height 30
checkbox input "true"
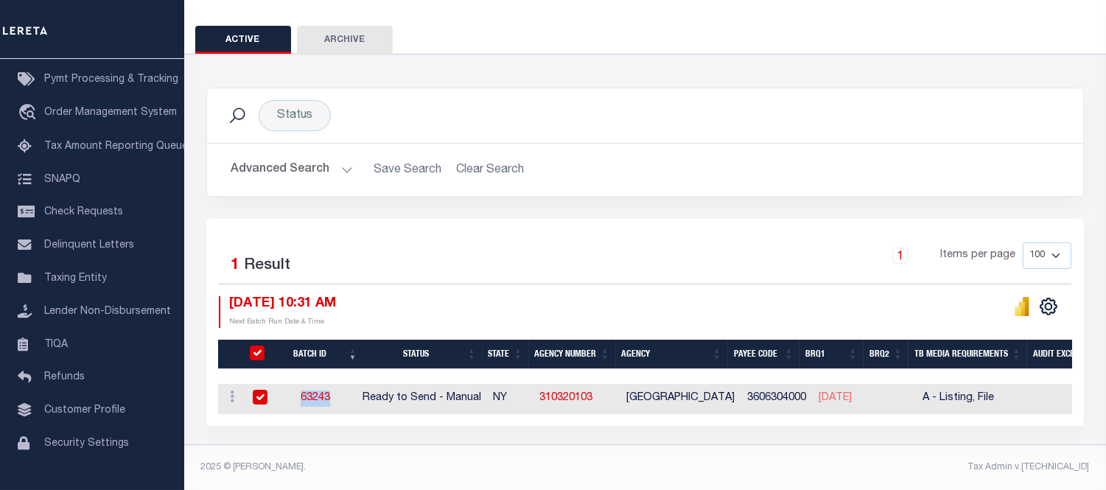
copy link "63243"
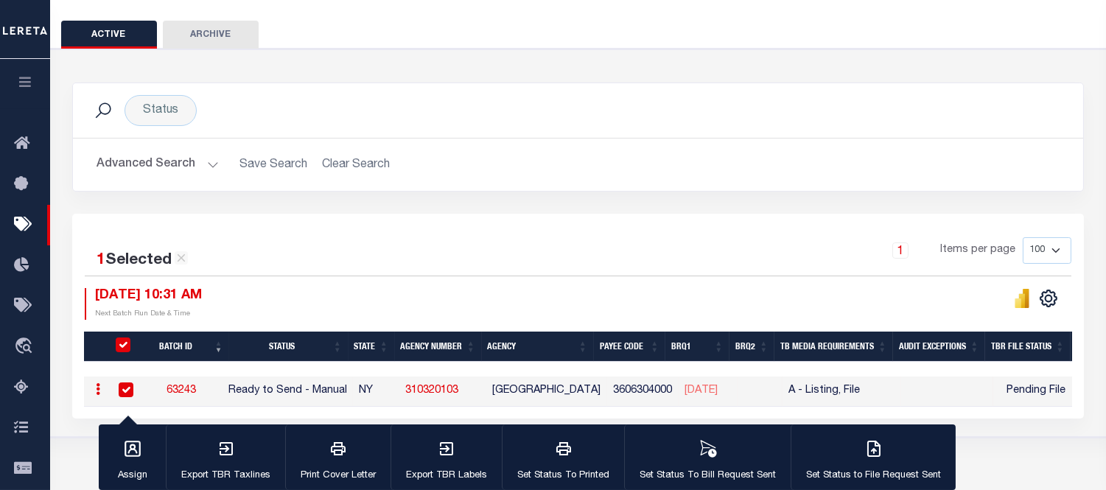
click at [362, 248] on div "1 Items per page 100 200 500 1000" at bounding box center [704, 256] width 735 height 38
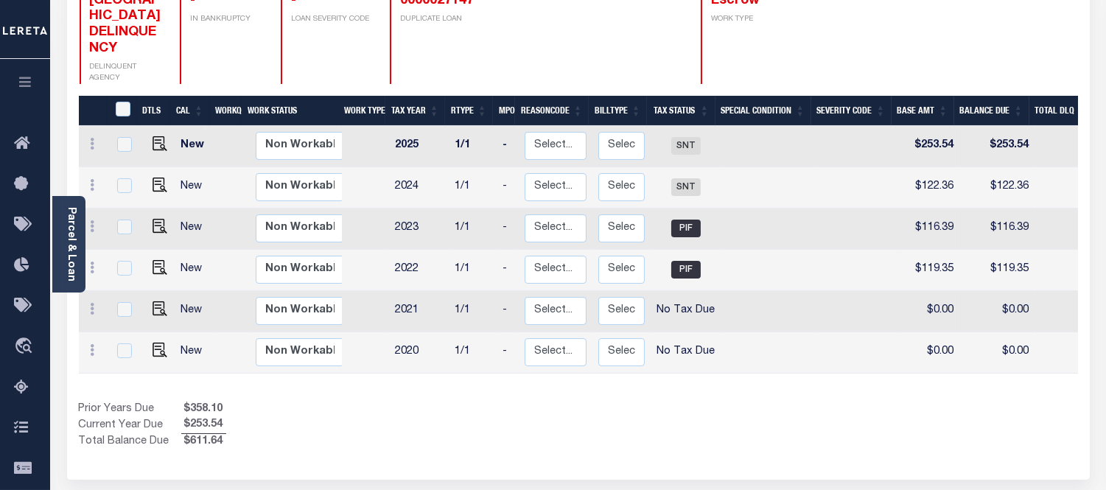
scroll to position [82, 0]
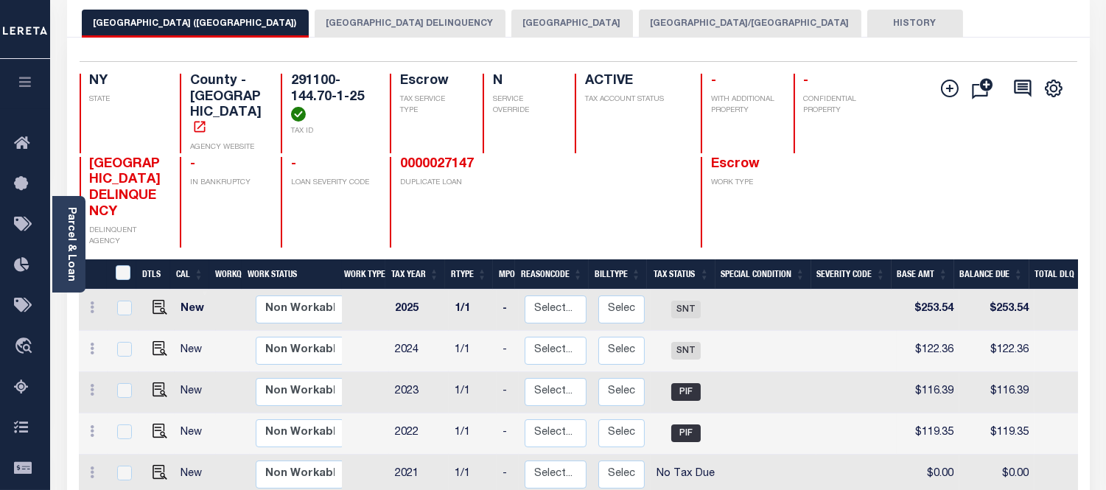
click at [364, 20] on button "[GEOGRAPHIC_DATA] DELINQUENCY" at bounding box center [410, 24] width 191 height 28
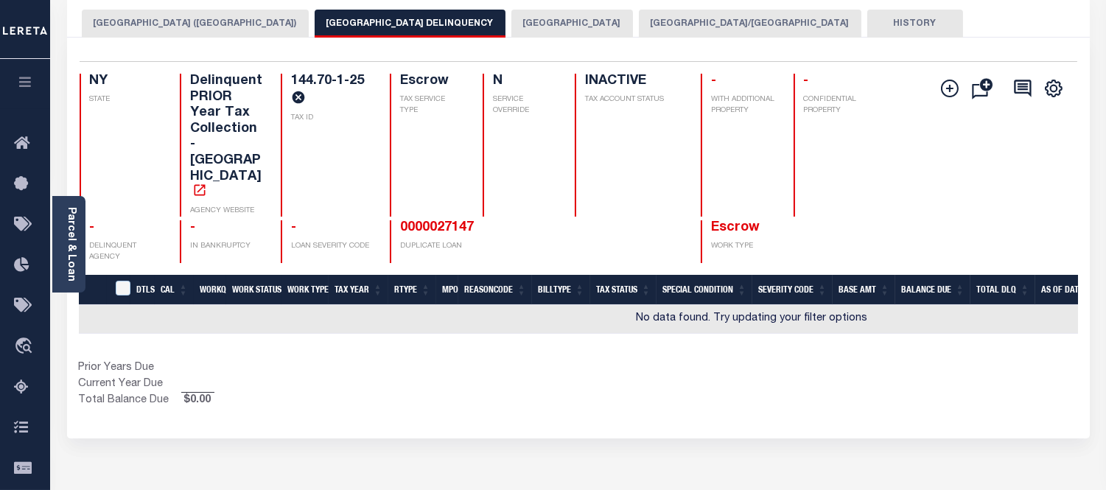
click at [527, 24] on button "[GEOGRAPHIC_DATA]" at bounding box center [572, 24] width 122 height 28
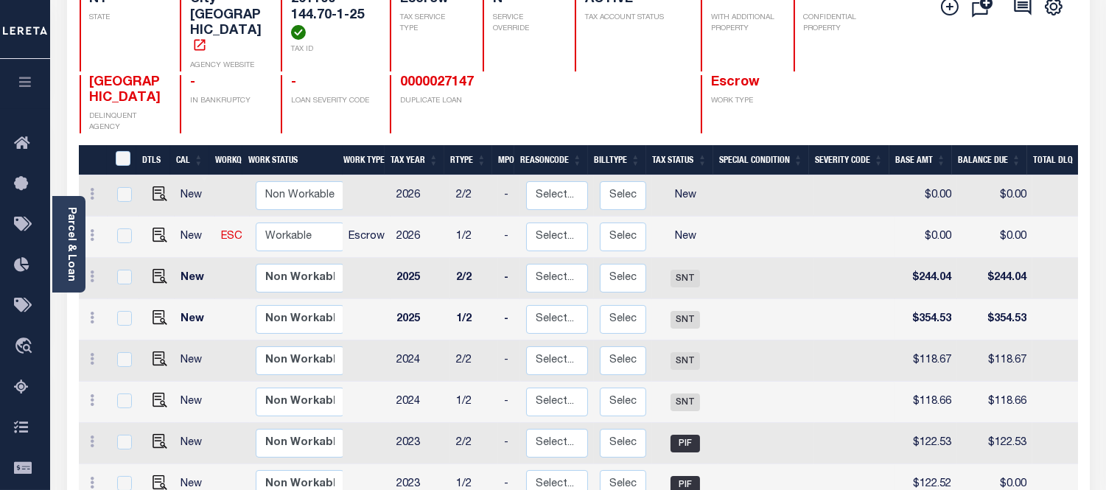
scroll to position [0, 0]
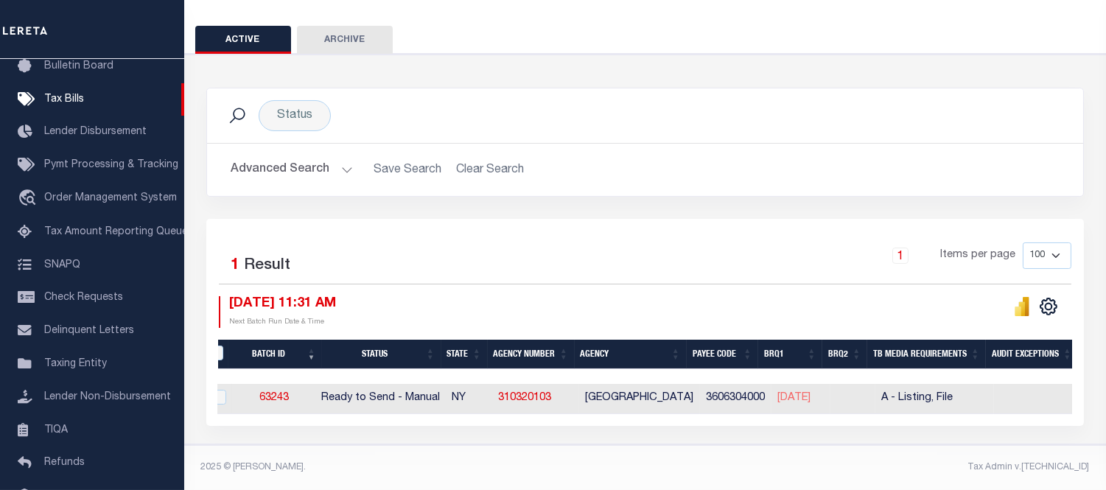
scroll to position [0, 43]
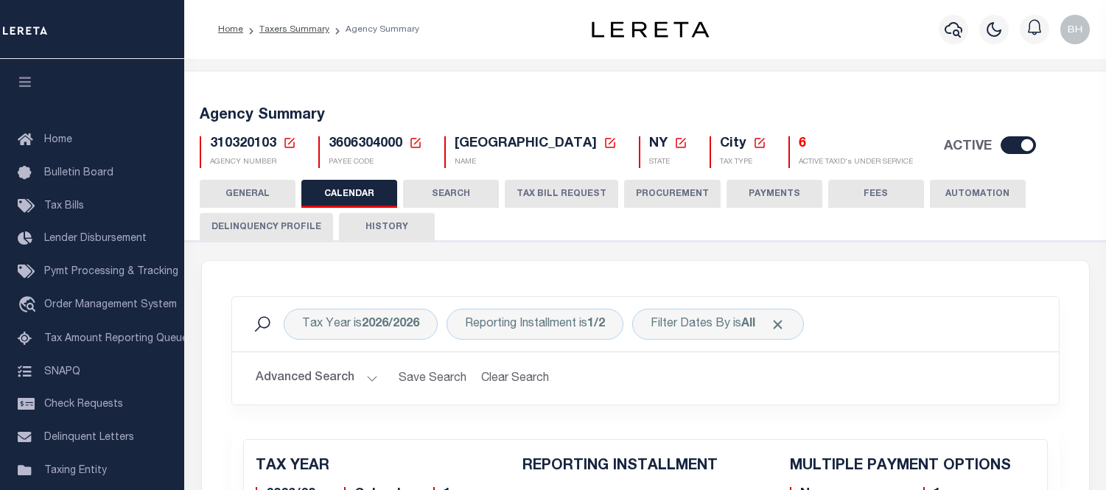
scroll to position [491, 0]
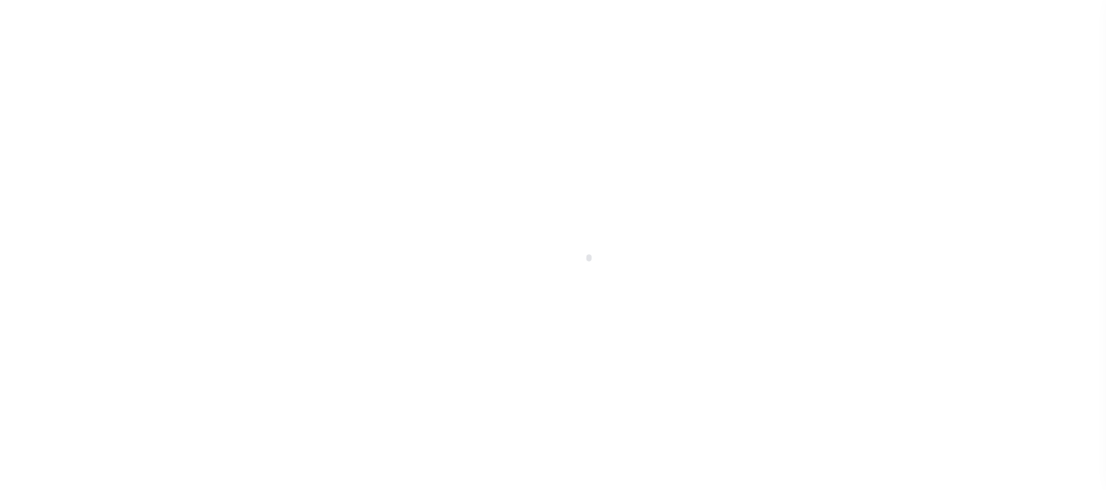
scroll to position [109, 0]
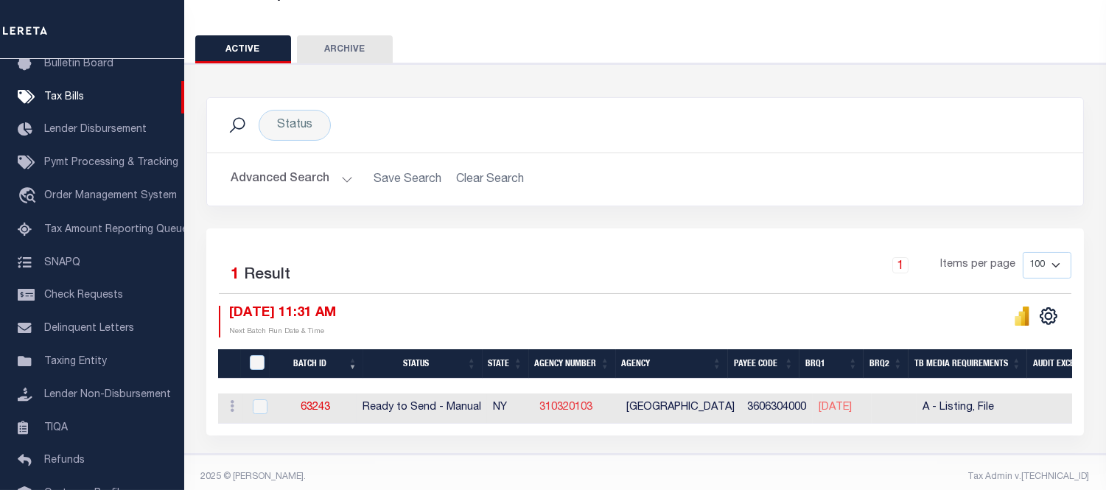
click at [578, 402] on link "310320103" at bounding box center [565, 407] width 53 height 10
checkbox input "true"
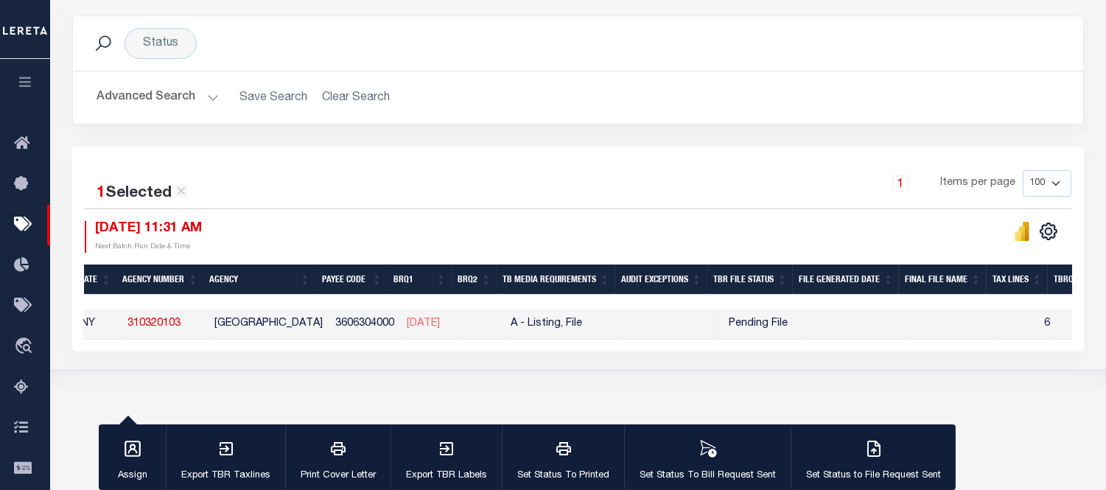
scroll to position [0, 0]
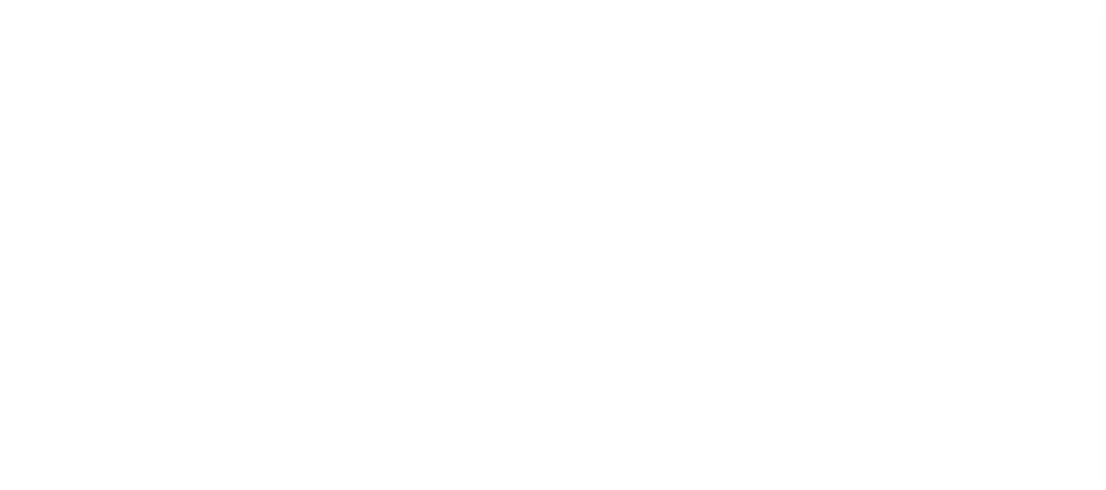
select select
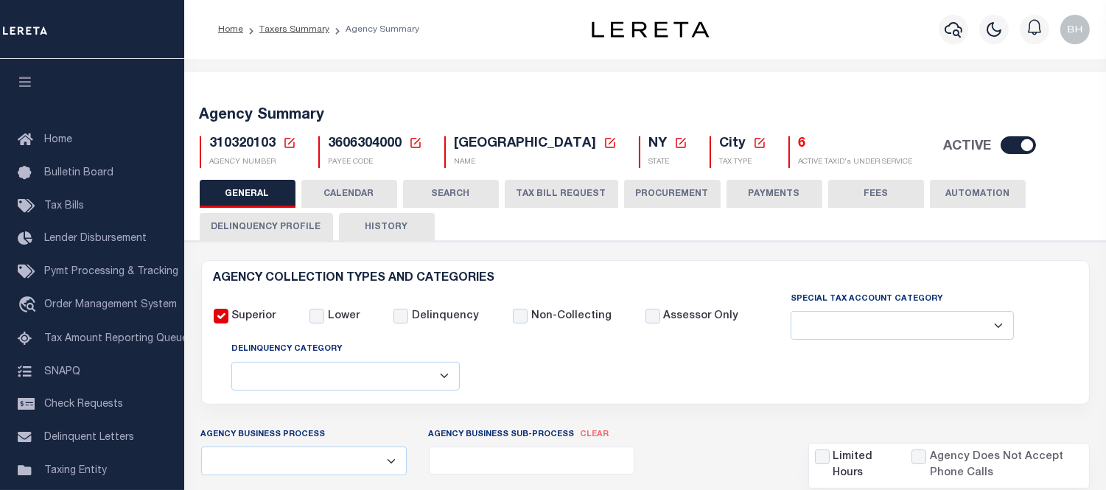
drag, startPoint x: 343, startPoint y: 190, endPoint x: 483, endPoint y: 295, distance: 174.8
click at [343, 189] on button "CALENDAR" at bounding box center [349, 194] width 96 height 28
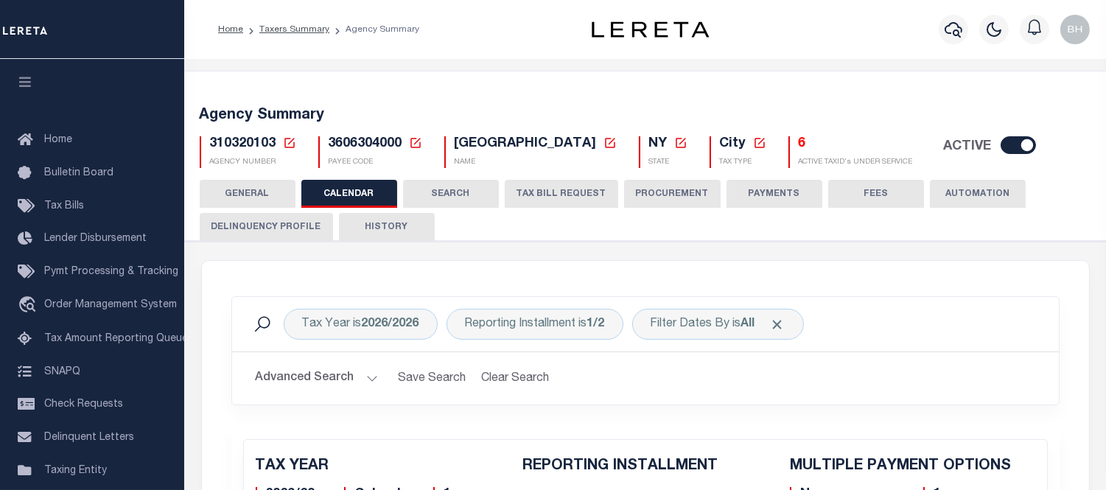
checkbox input "false"
type input "1"
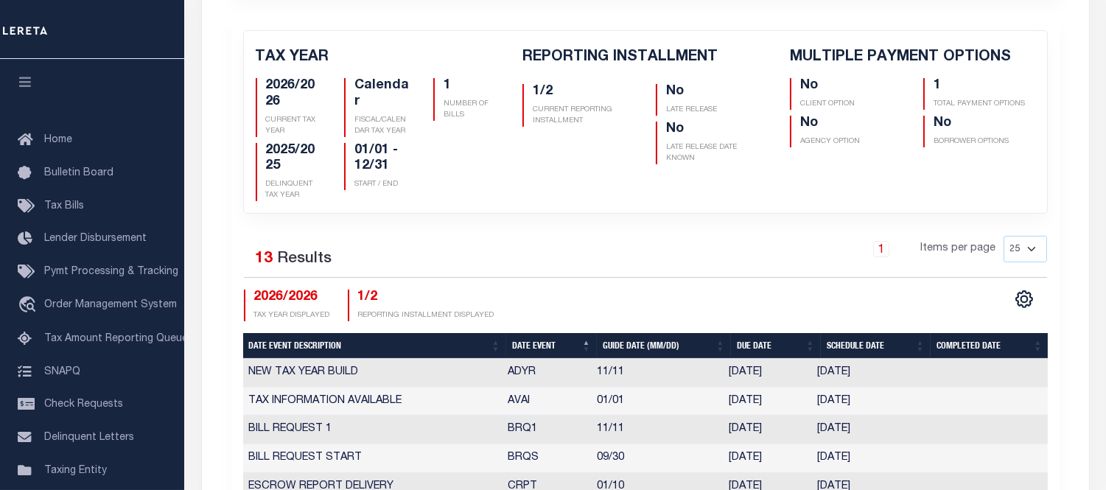
scroll to position [654, 0]
